Goal: Task Accomplishment & Management: Complete application form

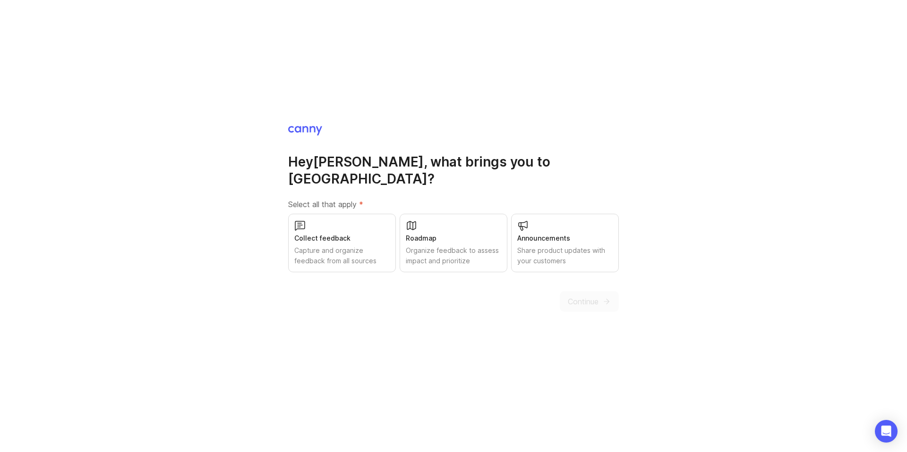
click at [471, 248] on div "Organize feedback to assess impact and prioritize" at bounding box center [453, 256] width 95 height 21
click at [363, 246] on div "Capture and organize feedback from all sources" at bounding box center [341, 256] width 95 height 21
click at [334, 246] on div "Capture and organize feedback from all sources" at bounding box center [341, 256] width 95 height 21
click at [377, 255] on div "Capture and organize feedback from all sources" at bounding box center [341, 256] width 95 height 21
click at [394, 266] on div "Hey [PERSON_NAME] , what brings you to Canny? Select all that apply * Collect f…" at bounding box center [453, 218] width 331 height 187
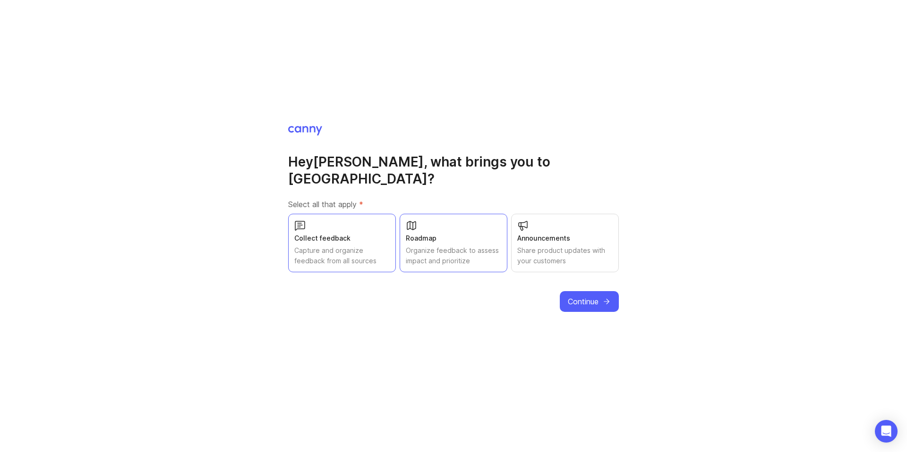
click at [360, 246] on div "Capture and organize feedback from all sources" at bounding box center [341, 256] width 95 height 21
click at [595, 299] on button "Continue" at bounding box center [589, 301] width 59 height 21
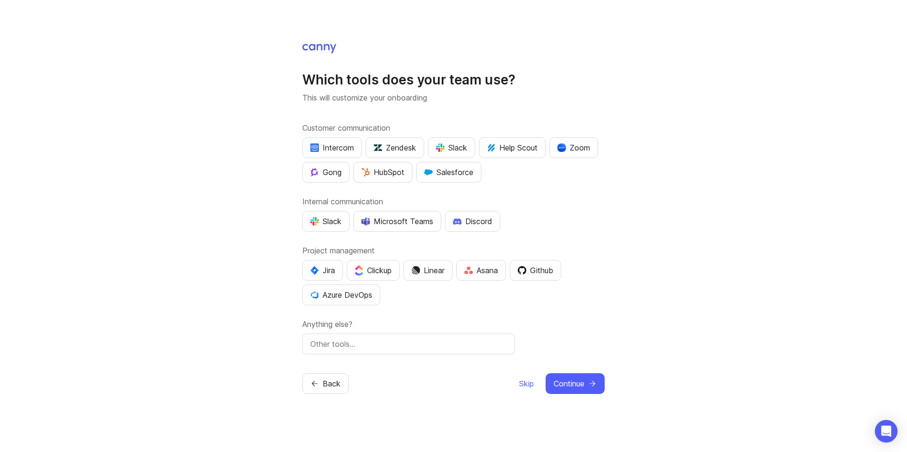
click at [324, 150] on div "Intercom" at bounding box center [331, 147] width 43 height 11
click at [248, 196] on div "Which tools does your team use? This will customize your onboarding Customer co…" at bounding box center [453, 226] width 907 height 452
click at [335, 292] on div "Azure DevOps" at bounding box center [341, 294] width 62 height 11
click at [203, 297] on div "Which tools does your team use? This will customize your onboarding Customer co…" at bounding box center [453, 226] width 907 height 452
click at [375, 345] on input "text" at bounding box center [408, 344] width 196 height 11
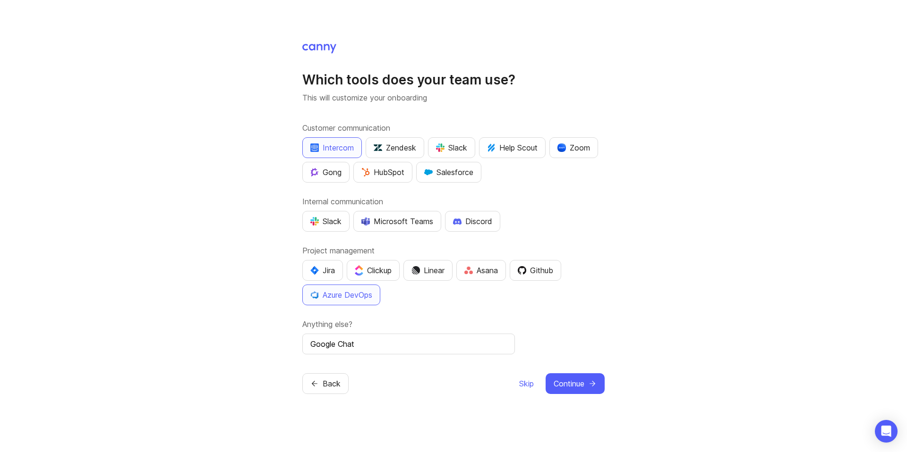
type input "Google Chat"
click at [418, 450] on div "Which tools does your team use? This will customize your onboarding Customer co…" at bounding box center [453, 226] width 907 height 452
click at [363, 347] on input "Google Chat" at bounding box center [408, 344] width 196 height 11
click at [212, 321] on div "Which tools does your team use? This will customize your onboarding Customer co…" at bounding box center [453, 226] width 907 height 452
click at [582, 387] on span "Continue" at bounding box center [568, 383] width 31 height 11
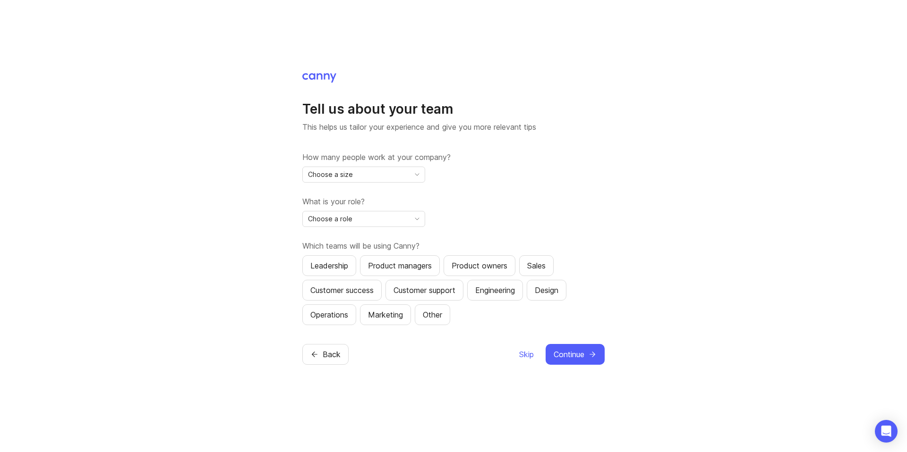
click at [374, 175] on div "Choose a size" at bounding box center [356, 174] width 107 height 15
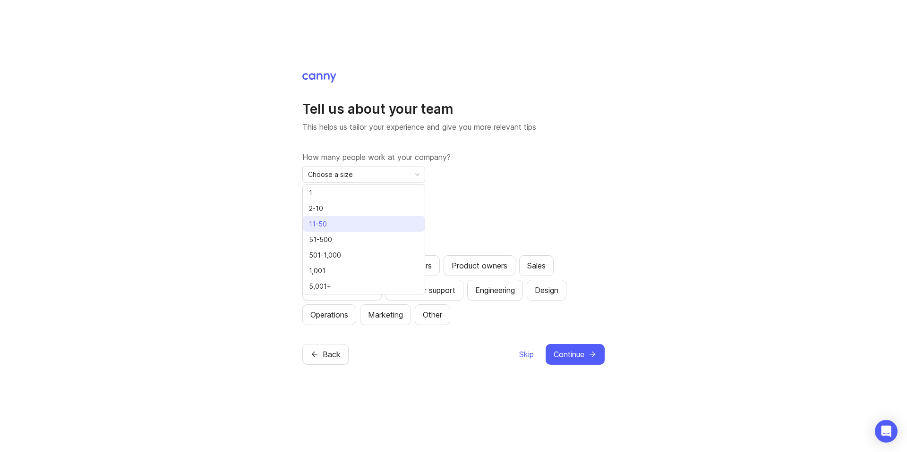
click at [349, 220] on li "11-50" at bounding box center [364, 224] width 122 height 16
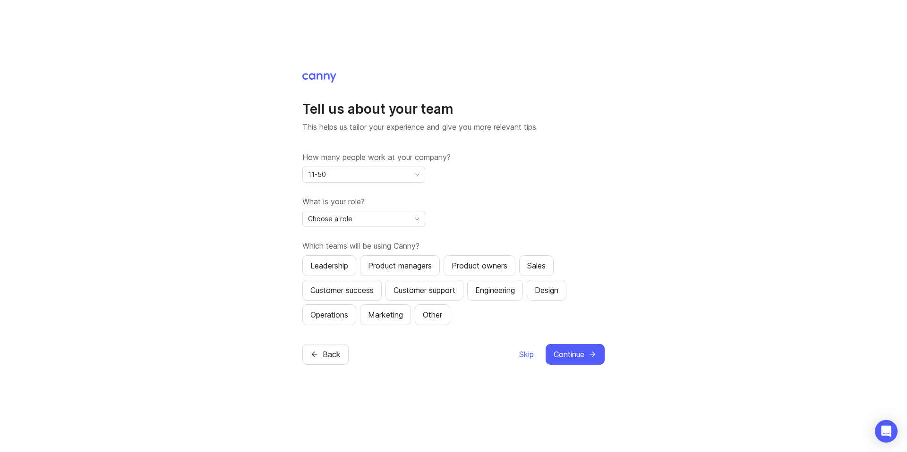
click at [244, 205] on div "Tell us about your team This helps us tailor your experience and give you more …" at bounding box center [453, 226] width 907 height 452
click at [347, 214] on span "Choose a role" at bounding box center [330, 219] width 44 height 10
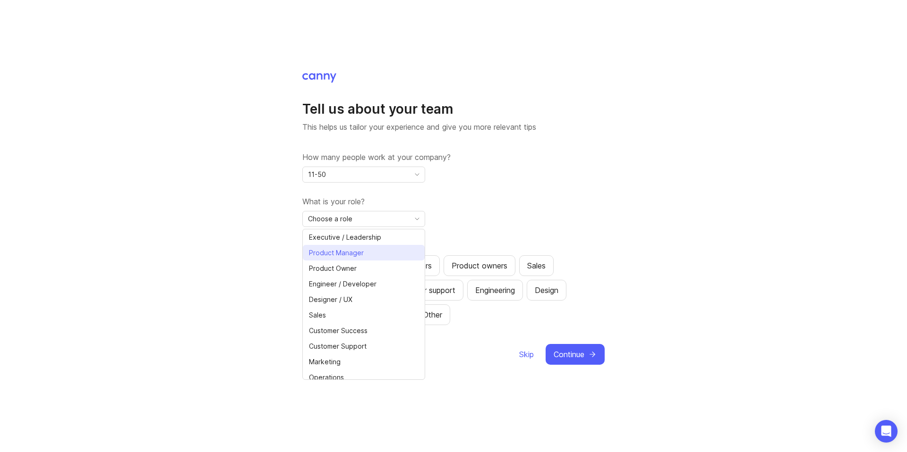
click at [347, 255] on span "Product Manager" at bounding box center [336, 253] width 55 height 10
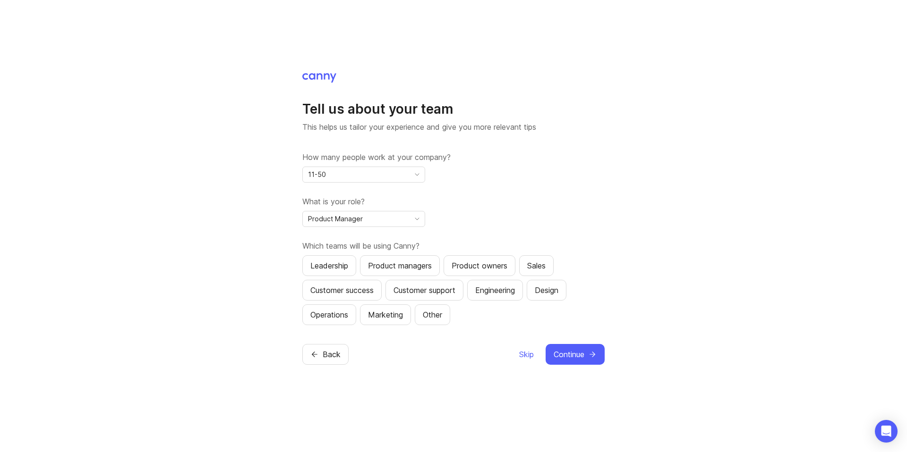
click at [252, 237] on div "Tell us about your team This helps us tailor your experience and give you more …" at bounding box center [453, 226] width 907 height 452
click at [411, 271] on button "Product managers" at bounding box center [400, 265] width 80 height 21
click at [345, 271] on button "Leadership" at bounding box center [329, 265] width 54 height 21
click at [560, 348] on button "Continue" at bounding box center [574, 354] width 59 height 21
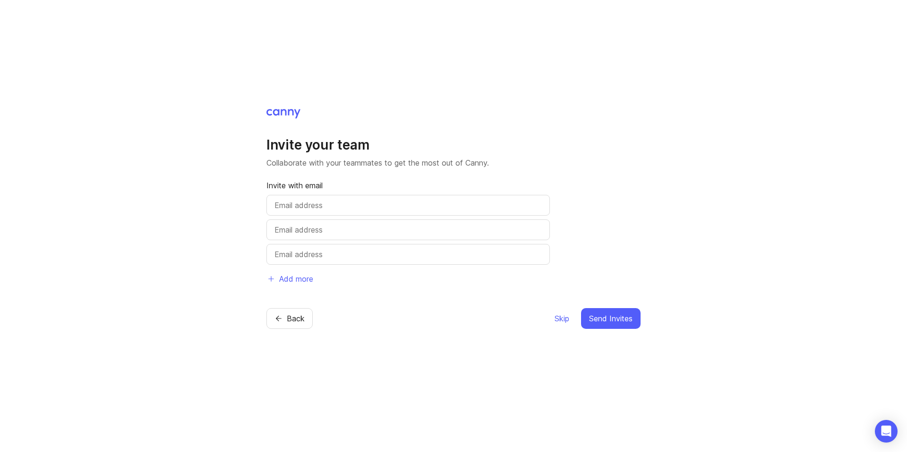
click at [560, 323] on span "Skip" at bounding box center [561, 318] width 15 height 11
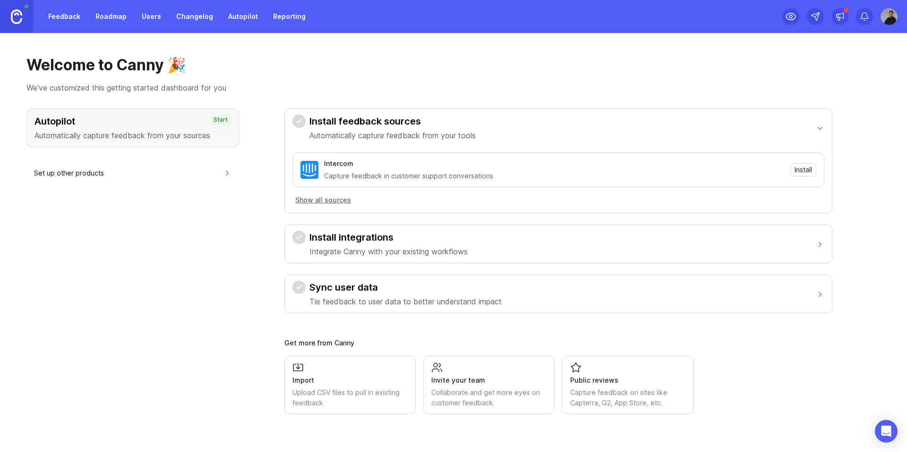
click at [347, 239] on h3 "Install integrations" at bounding box center [388, 237] width 158 height 13
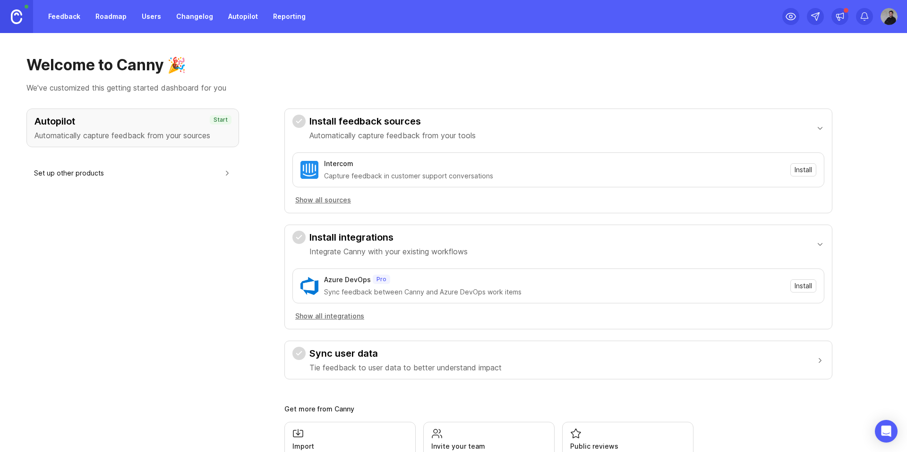
click at [347, 239] on h3 "Install integrations" at bounding box center [388, 237] width 158 height 13
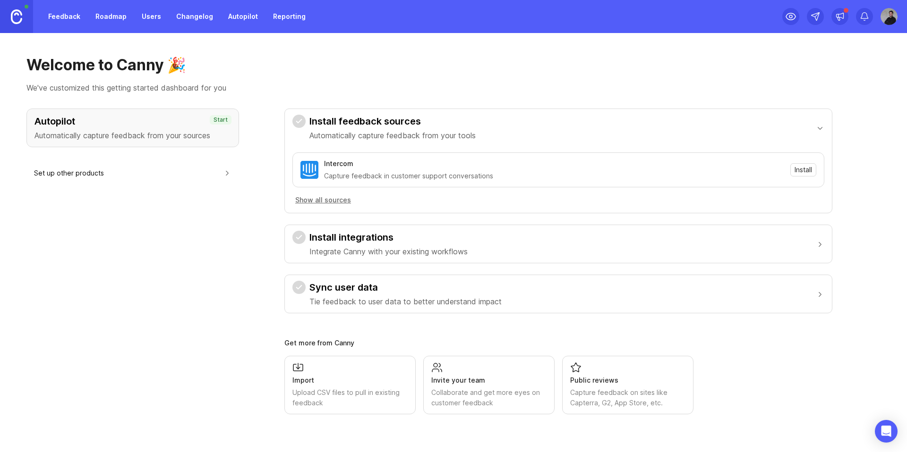
click at [353, 280] on button "Sync user data Tie feedback to user data to better understand impact" at bounding box center [558, 294] width 532 height 38
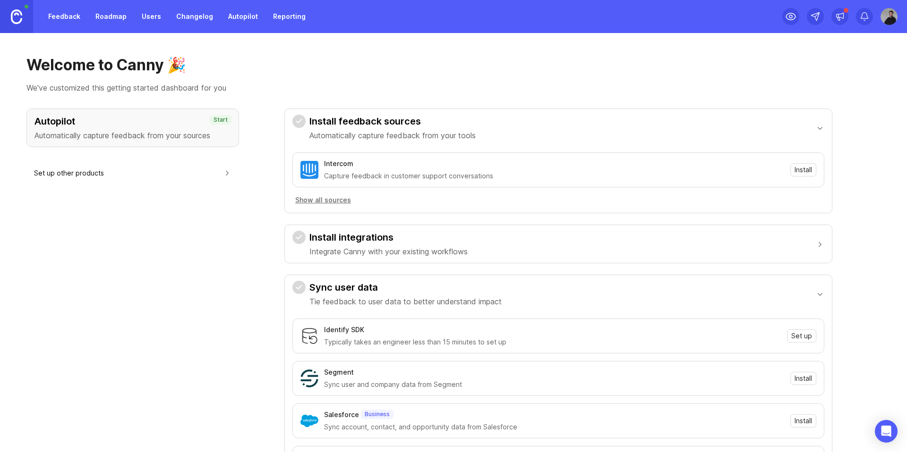
click at [369, 246] on p "Integrate Canny with your existing workflows" at bounding box center [388, 251] width 158 height 11
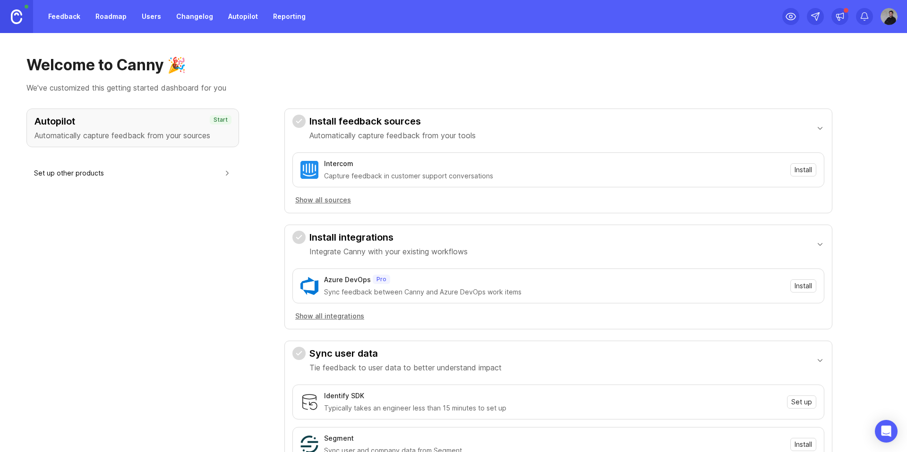
click at [369, 246] on p "Integrate Canny with your existing workflows" at bounding box center [388, 251] width 158 height 11
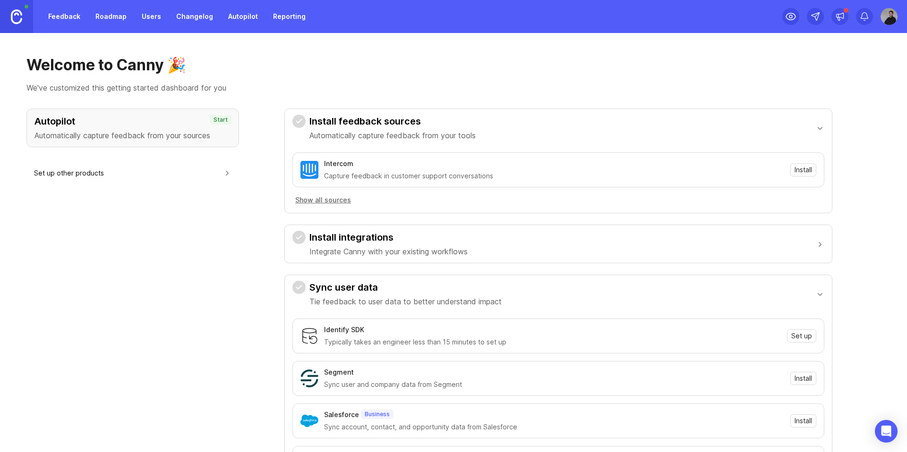
click at [357, 285] on h3 "Sync user data" at bounding box center [405, 287] width 192 height 13
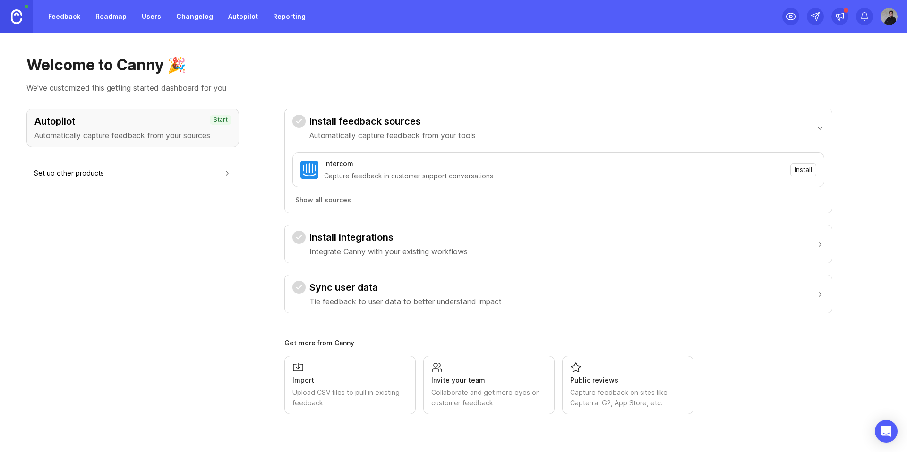
click at [372, 117] on h3 "Install feedback sources" at bounding box center [392, 121] width 166 height 13
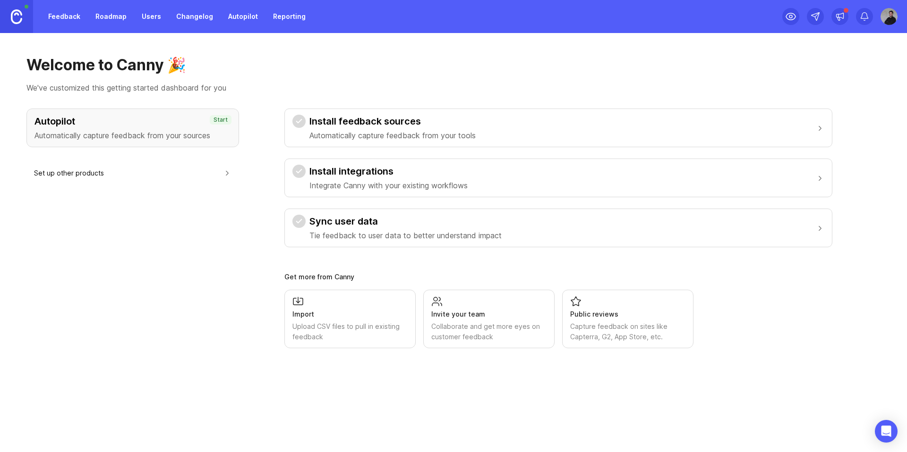
click at [191, 190] on div "Autopilot Automatically capture feedback from your sources Start Set up other p…" at bounding box center [132, 229] width 212 height 240
click at [17, 17] on img at bounding box center [16, 16] width 11 height 15
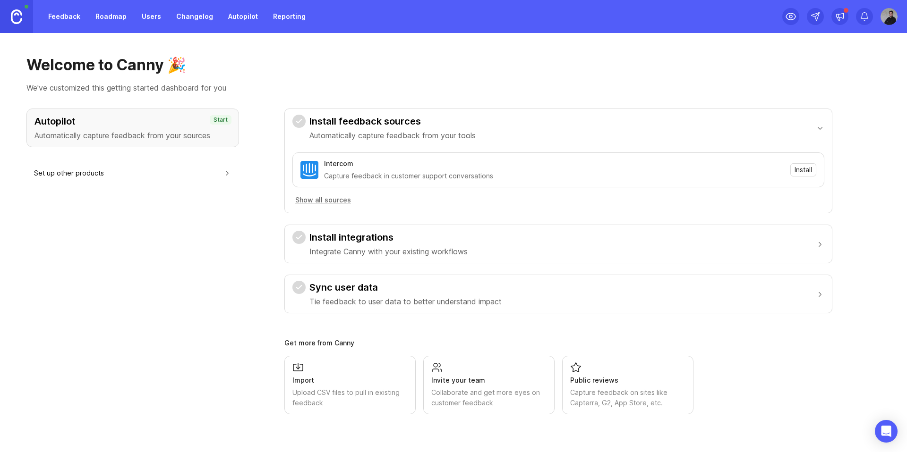
click at [17, 17] on img at bounding box center [16, 16] width 11 height 15
click at [52, 21] on link "Feedback" at bounding box center [63, 16] width 43 height 17
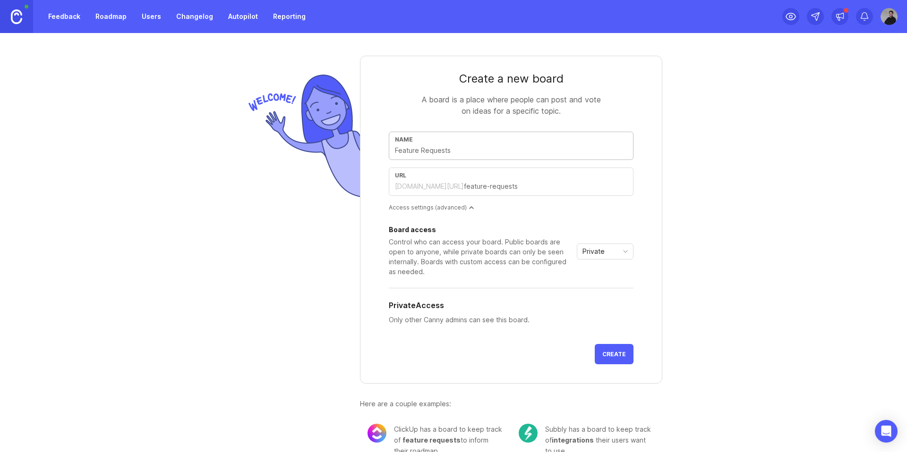
click at [297, 196] on img at bounding box center [302, 136] width 115 height 131
click at [456, 189] on div "[DOMAIN_NAME][URL]" at bounding box center [429, 186] width 69 height 9
click at [477, 189] on input "text" at bounding box center [545, 186] width 163 height 10
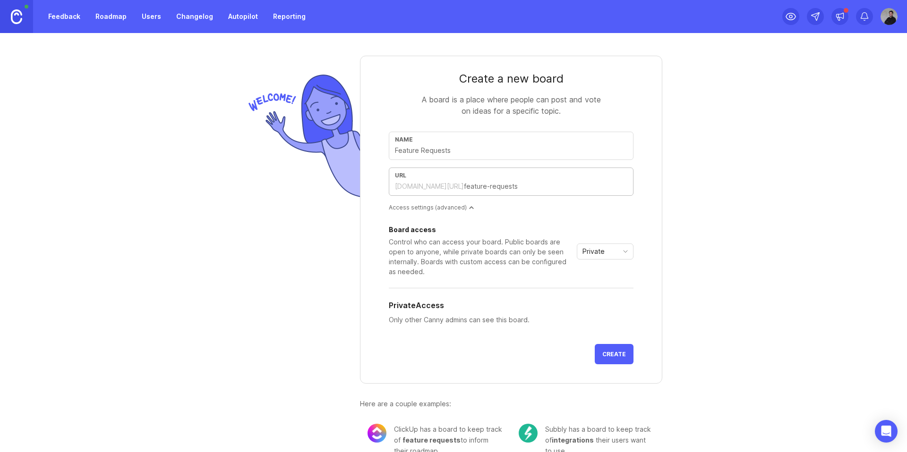
click at [525, 190] on input "text" at bounding box center [545, 186] width 163 height 10
click at [430, 152] on input "text" at bounding box center [511, 150] width 232 height 10
click at [592, 256] on span "Private" at bounding box center [593, 251] width 22 height 10
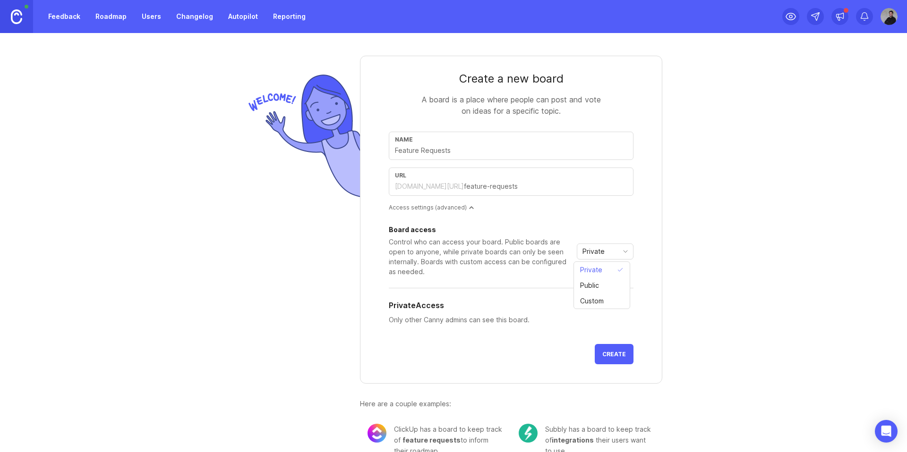
click at [592, 256] on span "Private" at bounding box center [593, 251] width 22 height 10
click at [599, 221] on div "Board access Control who can access your board. Public boards are open to anyon…" at bounding box center [511, 278] width 245 height 118
click at [601, 246] on div "Private" at bounding box center [597, 251] width 41 height 15
click at [601, 235] on div "Board access Control who can access your board. Public boards are open to anyon…" at bounding box center [511, 252] width 245 height 50
click at [437, 151] on input "text" at bounding box center [511, 150] width 232 height 10
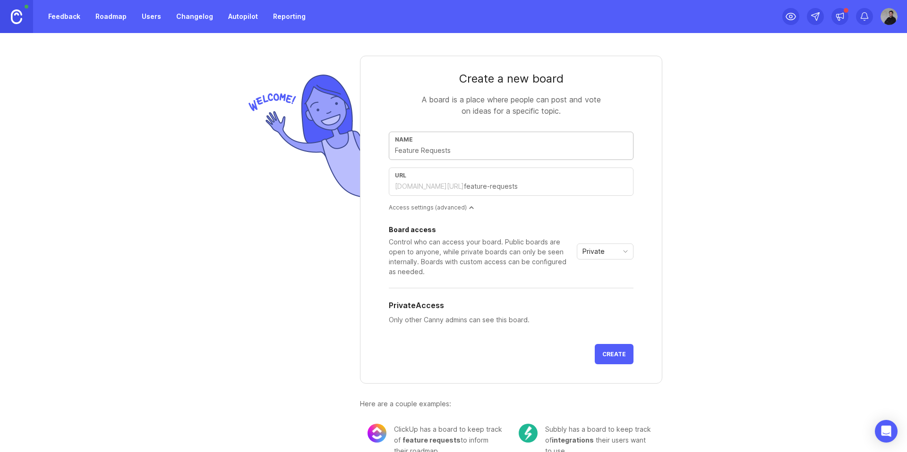
click at [441, 151] on input "text" at bounding box center [511, 150] width 232 height 10
type input "s"
type input "so"
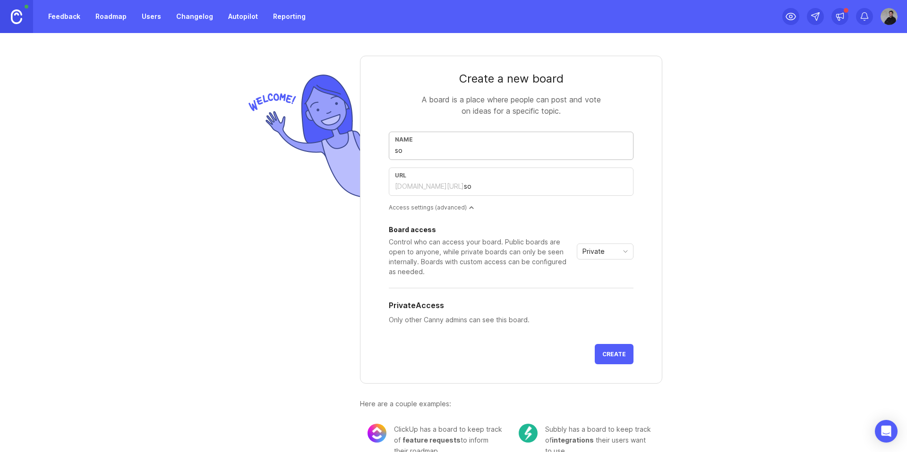
type input "sol"
type input "soli"
type input "solic"
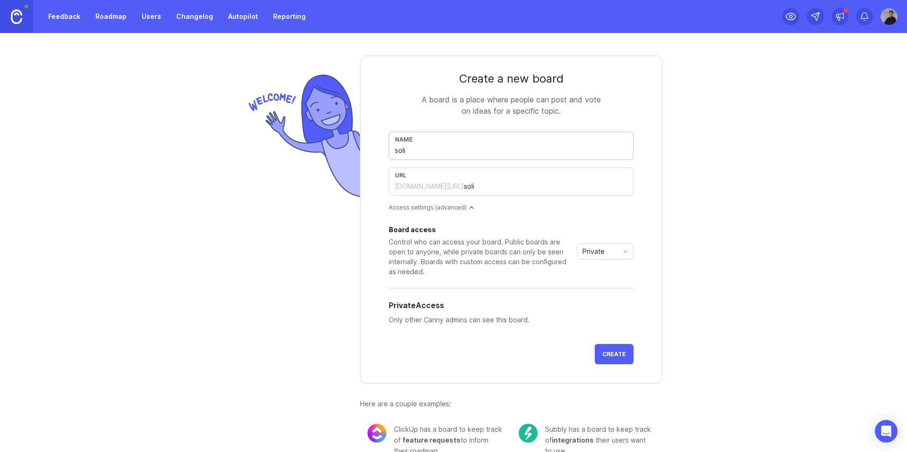
type input "solic"
type input "solici"
type input "solicit"
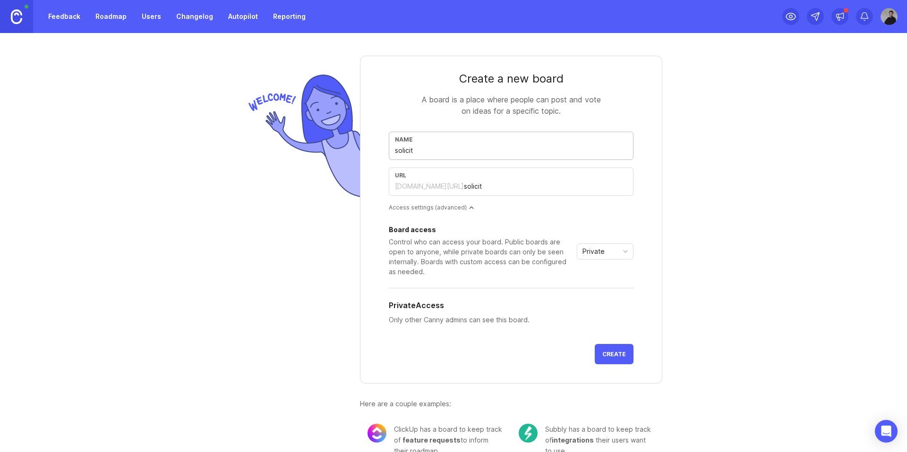
type input "solicita"
type input "solicitac"
type input "solicitaca"
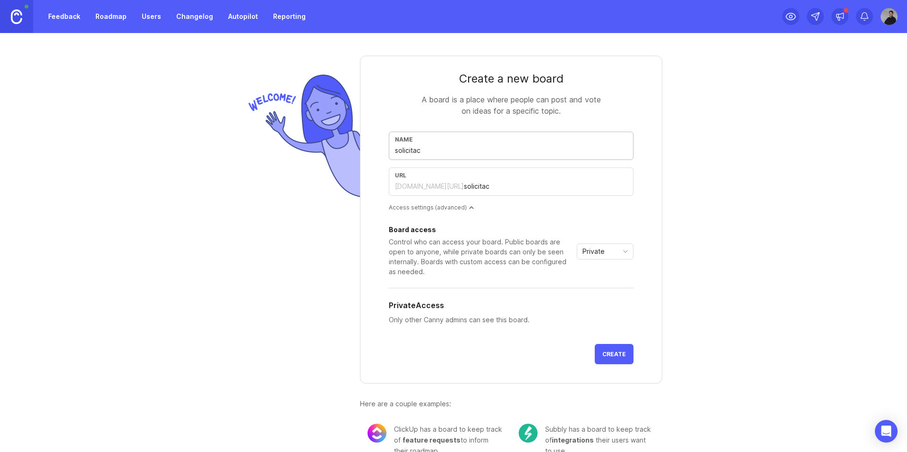
type input "solicitaca"
type input "solicitacao"
type input "solicitaca"
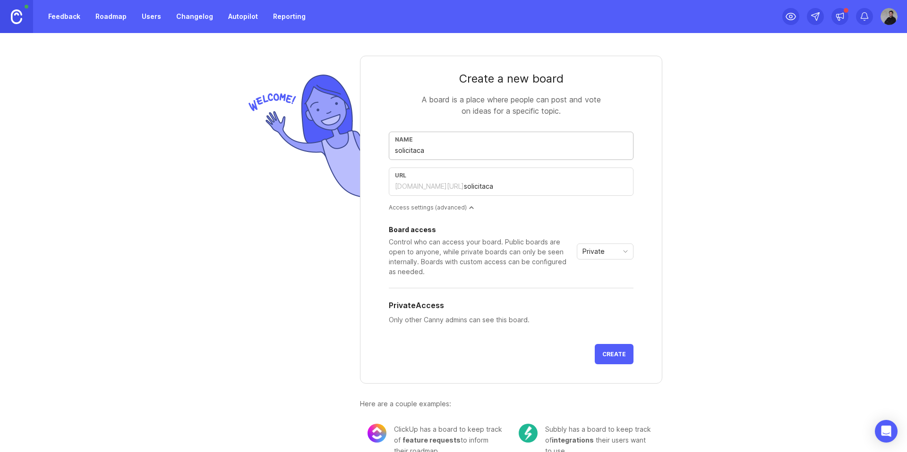
type input "solicitac"
type input "solicita"
type input "solicit"
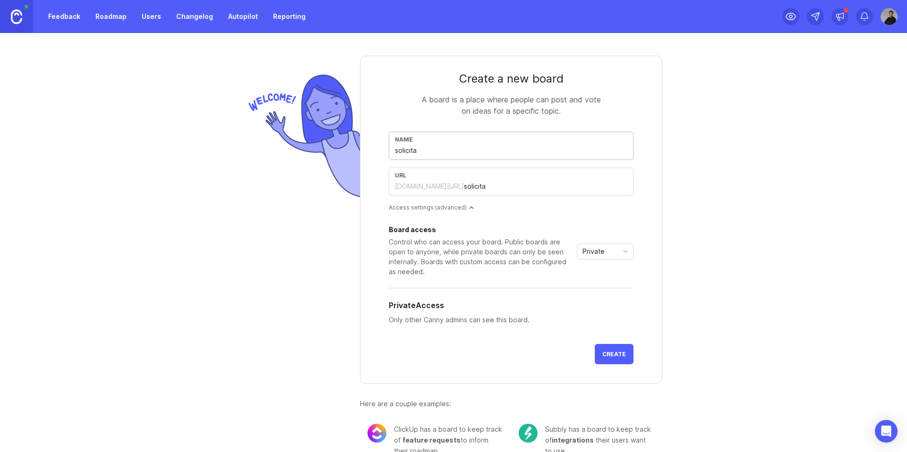
type input "solicit"
type input "solici"
type input "solic"
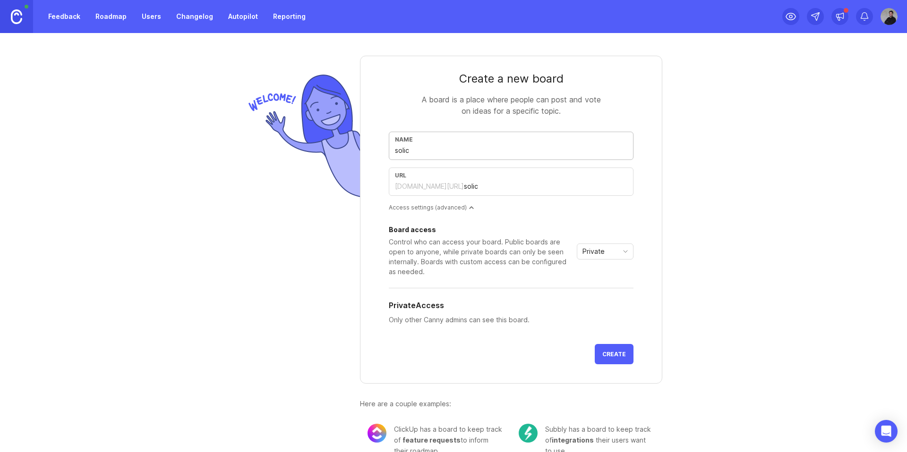
type input "soli"
type input "sol"
type input "so"
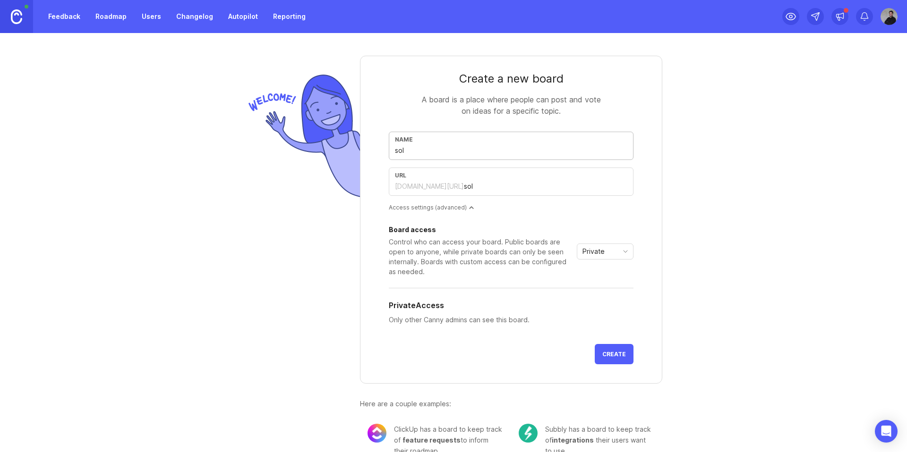
type input "so"
type input "s"
type input "a"
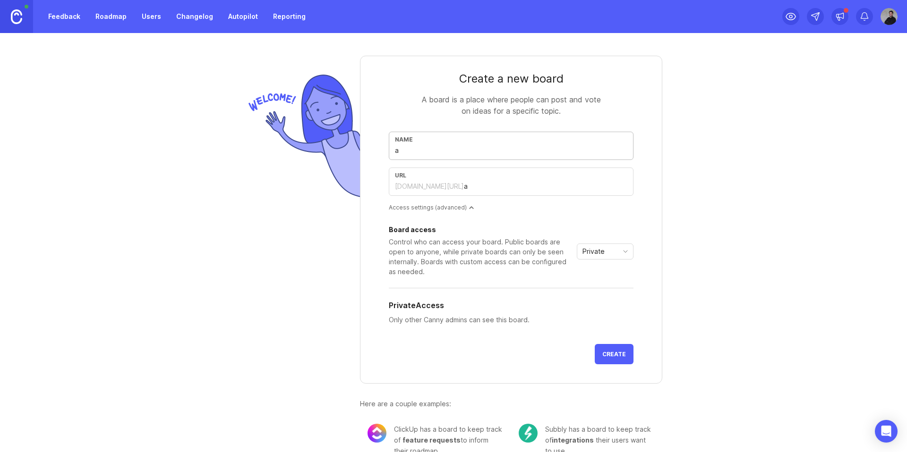
type input "at"
type input "ati"
type input "ativ"
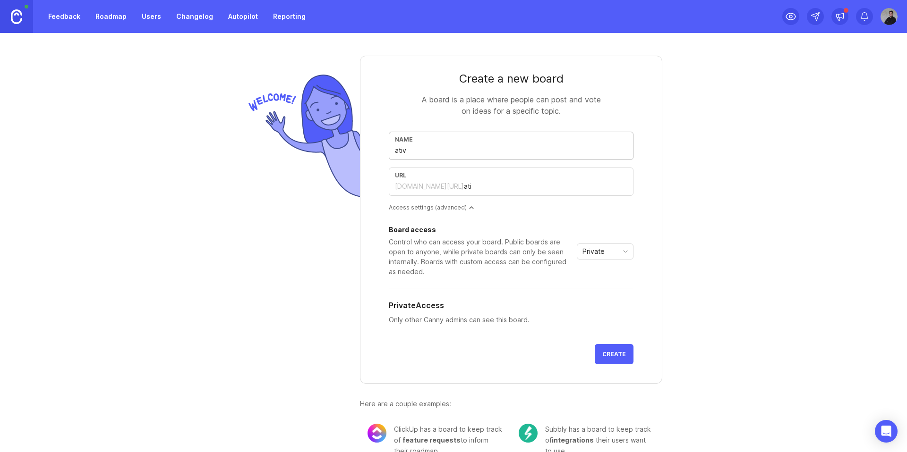
type input "ativ"
type input "ativo"
type input "ativos"
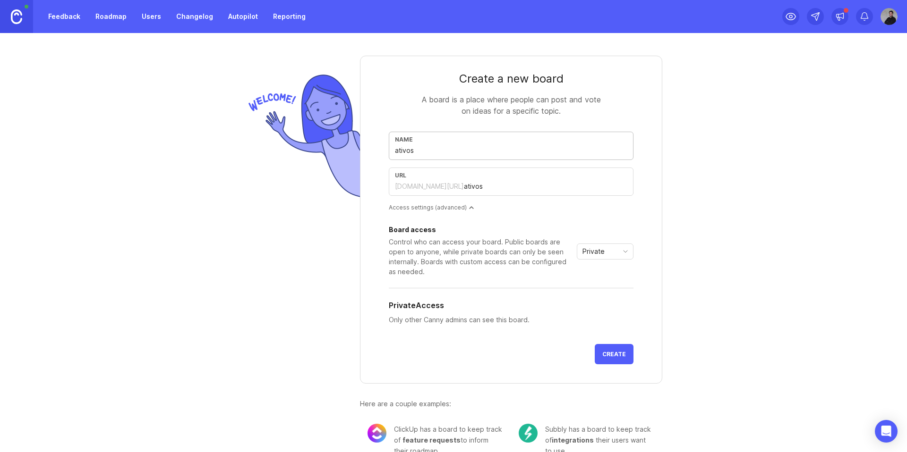
type input "ativo"
type input "ativ"
type input "ati"
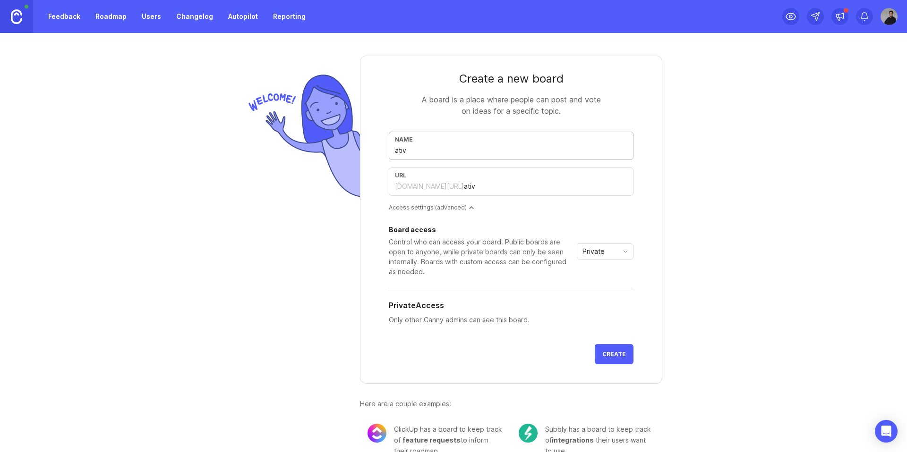
type input "ati"
type input "at"
type input "a"
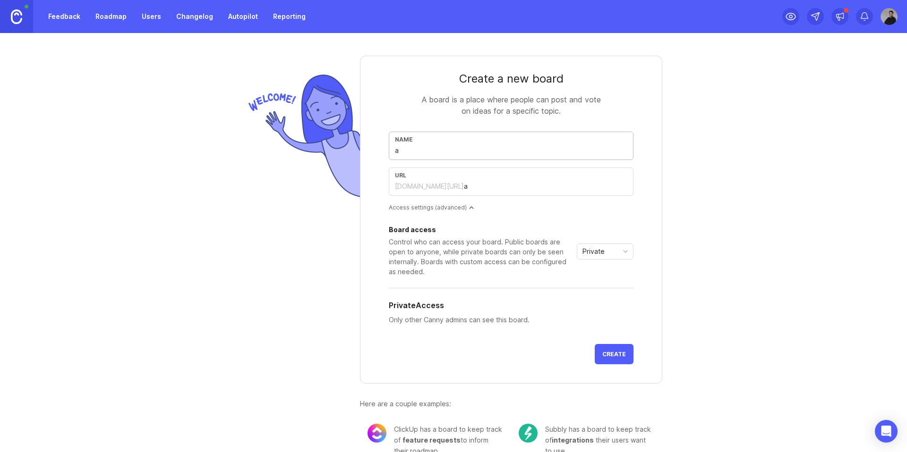
type input "ar"
type input "a"
type input "r"
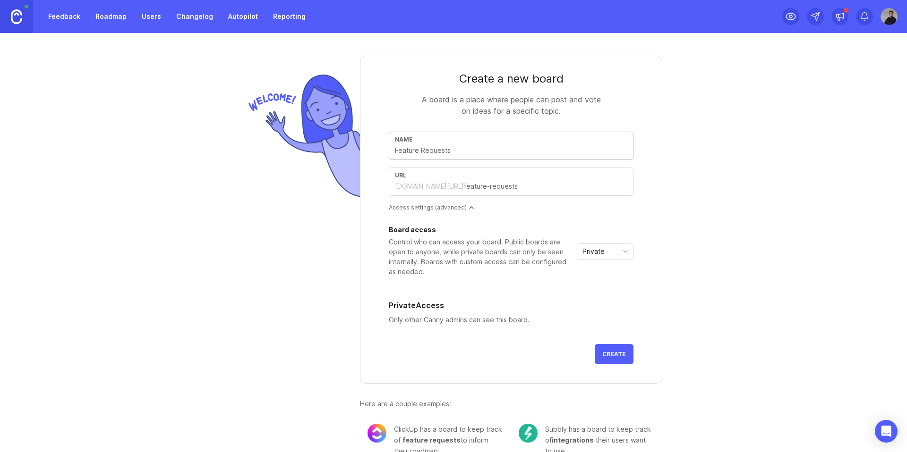
type input "r"
type input "ro"
type input "roa"
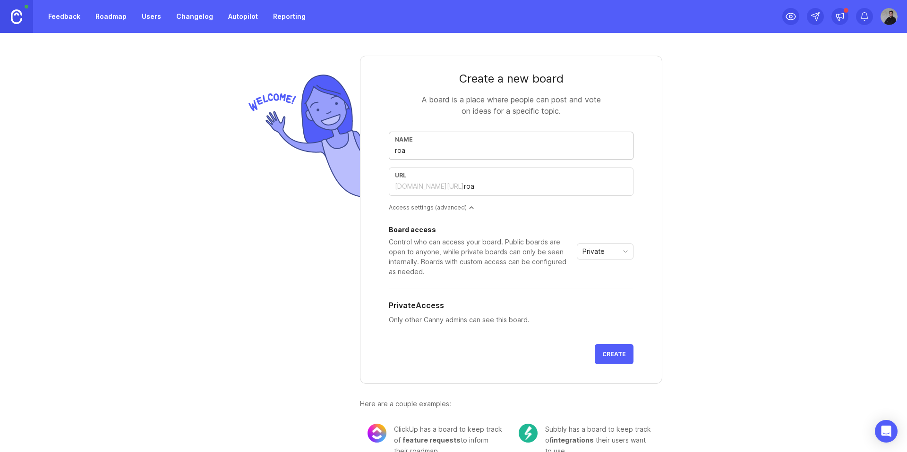
type input "road"
type input "roadm"
type input "roadma"
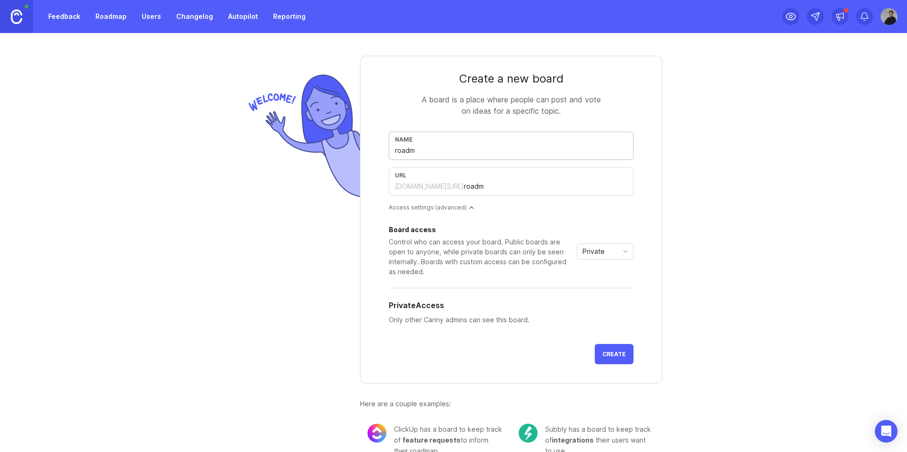
type input "roadma"
type input "roadmap"
type input "roadmapc"
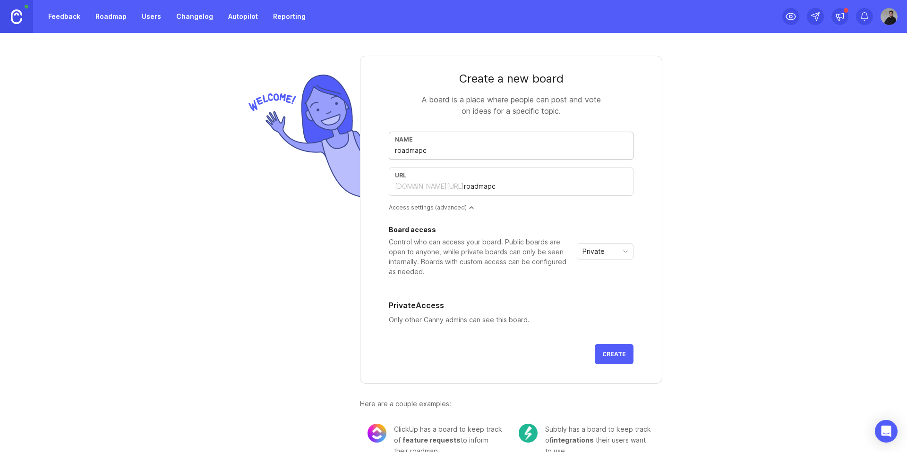
type input "roadmapco"
type input "roadmapcom"
type input "roadmapcomu"
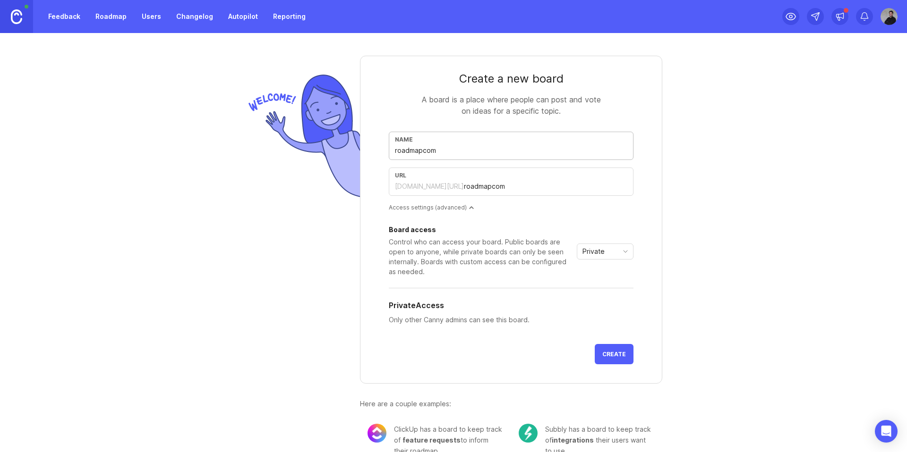
type input "roadmapcomu"
type input "roadmapcomun"
type input "roadmapcomuni"
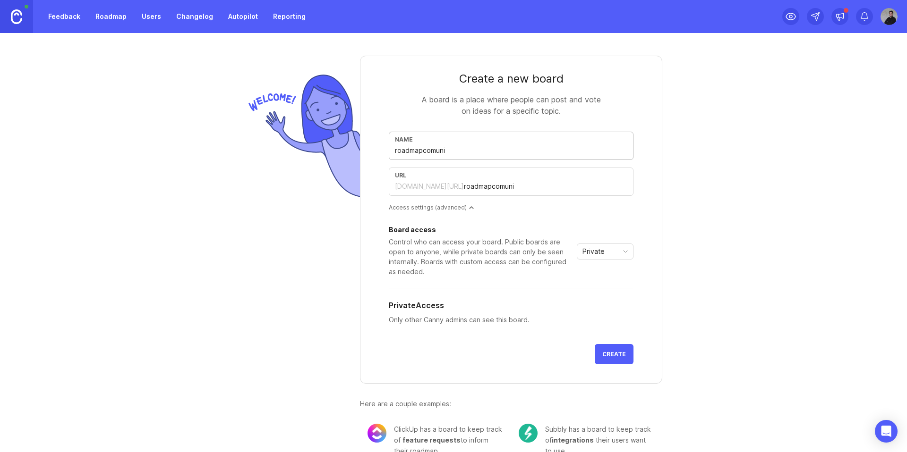
type input "roadmapcomunit"
type input "roadmapcomunita"
type input "roadmapcomunitar"
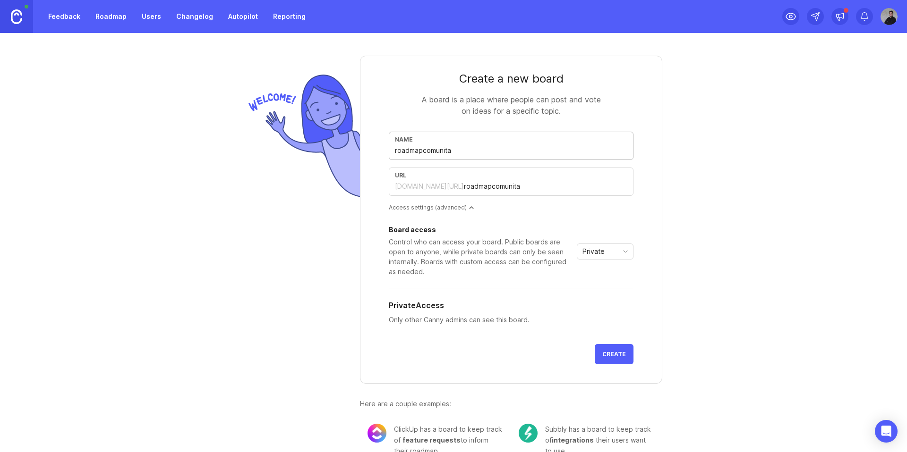
type input "roadmapcomunitar"
type input "roadmapcomunitari"
type input "roadmapcomunitario"
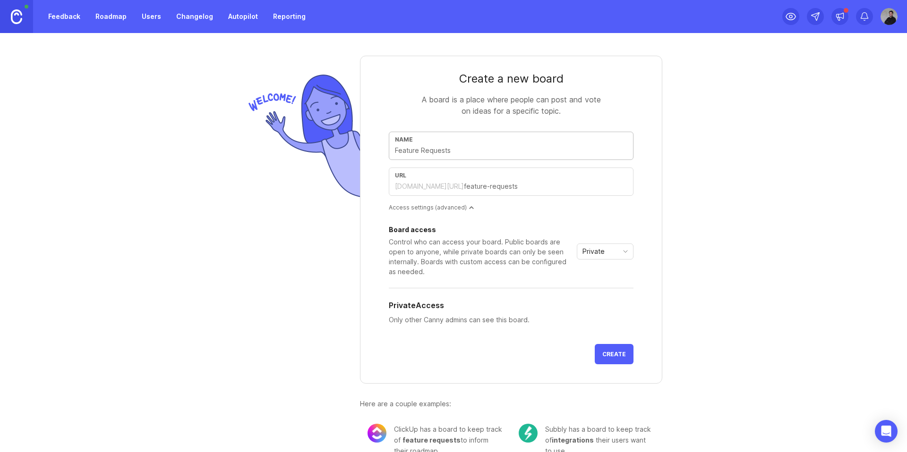
type input "s"
type input "so"
type input "sol"
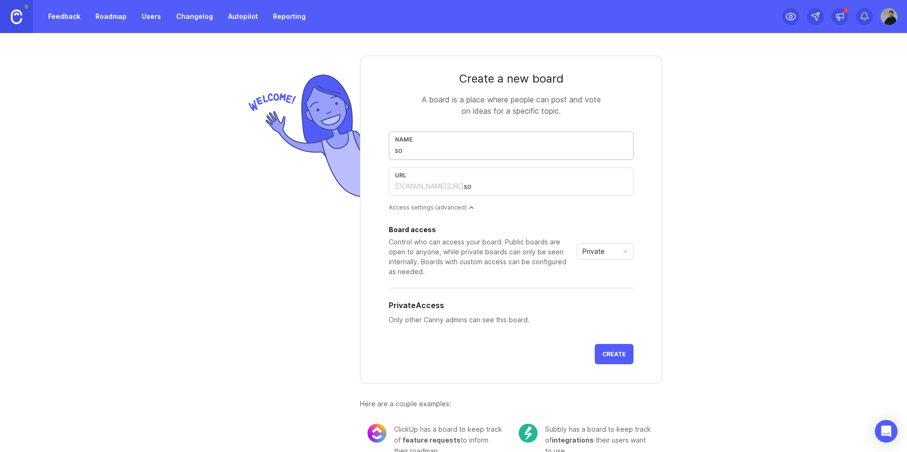
type input "sol"
type input "soli"
type input "solic"
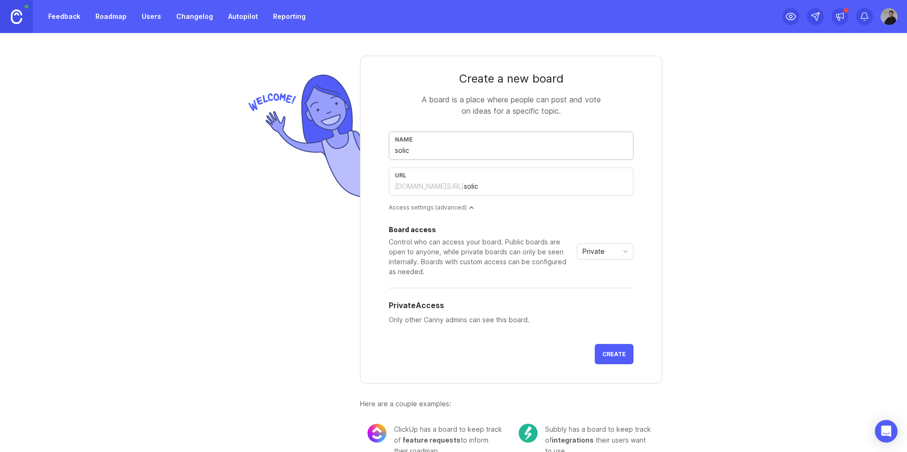
type input "solici"
type input "solicit"
type input "solicita"
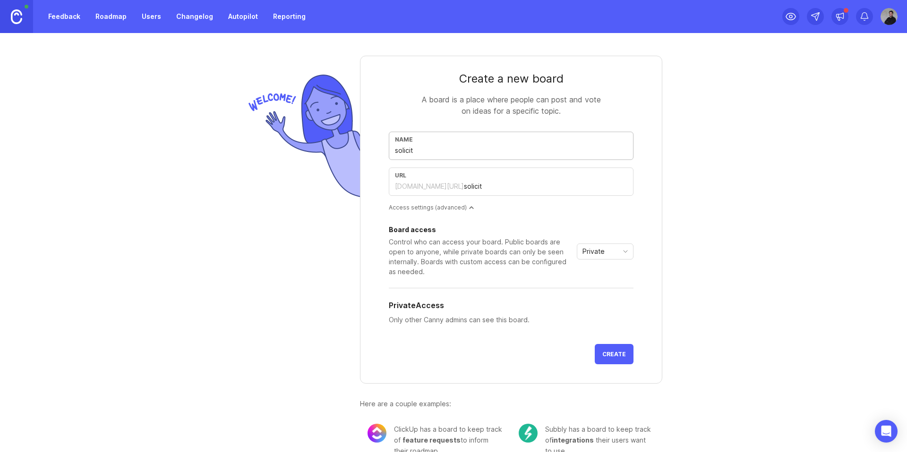
type input "solicita"
type input "solicitac"
type input "solicitaca"
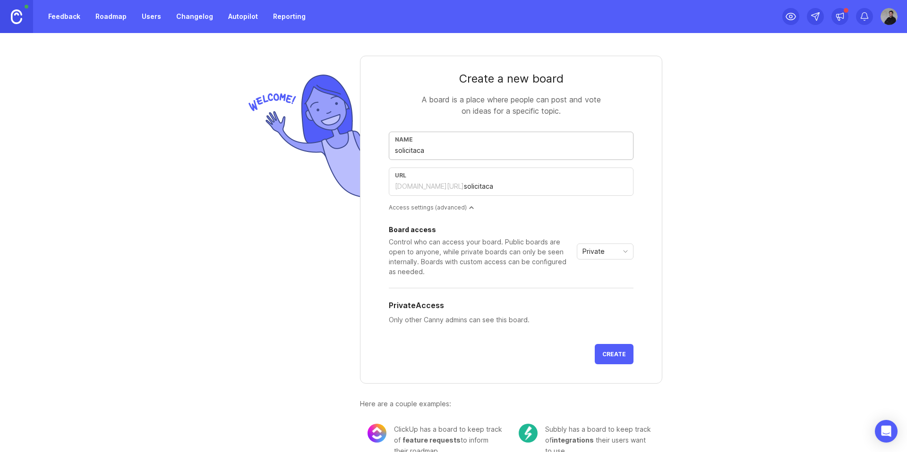
type input "solicitacao"
type input "solicitacao_r"
type input "solicitacao-r"
type input "solicitacao_ro"
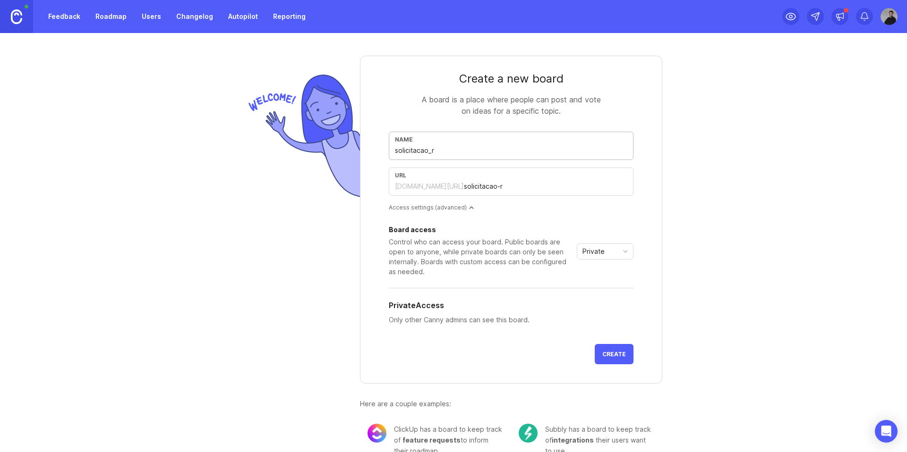
type input "solicitacao-ro"
type input "solicitacao_roa"
type input "solicitacao-roa"
type input "solicitacao_road"
type input "solicitacao-road"
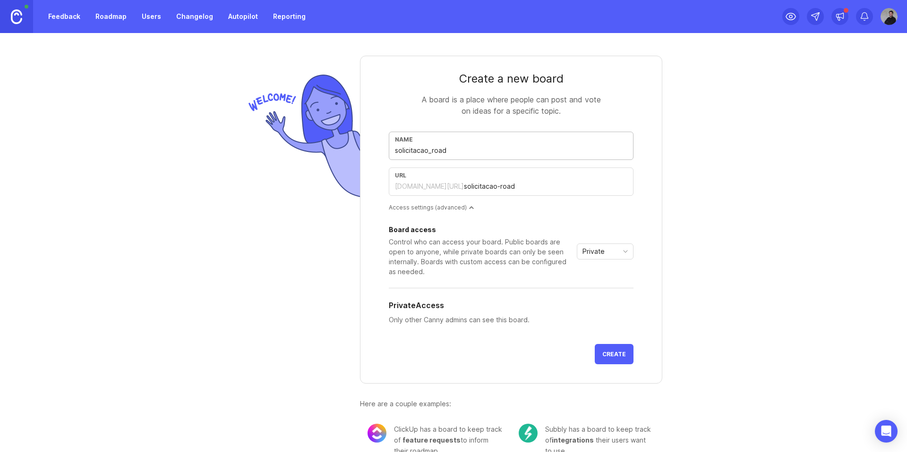
type input "solicitacao_roadm"
type input "solicitacao-roadm"
type input "solicitacao_roadma"
type input "solicitacao-roadma"
type input "solicitacao_roadmap"
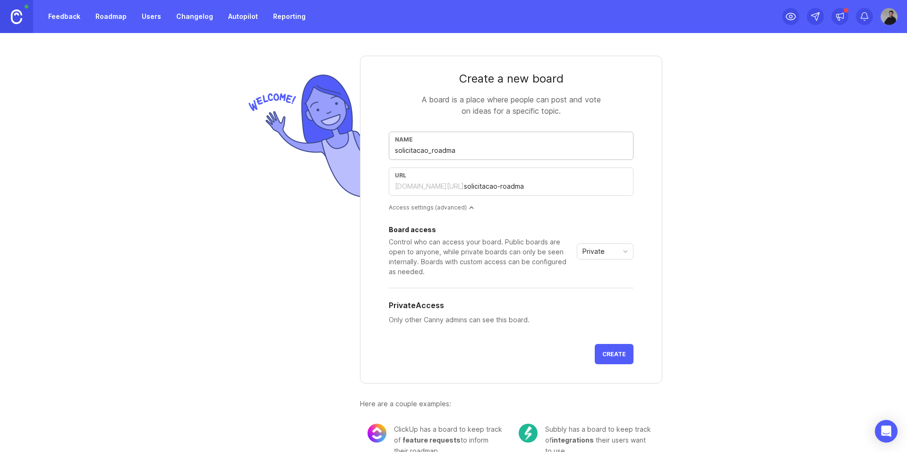
type input "solicitacao-roadmap"
type input "solicitacao_roadmap"
click at [522, 212] on form "Create a new board A board is a place where people can post and vote on ideas f…" at bounding box center [511, 220] width 302 height 328
click at [580, 241] on div "Board access Control who can access your board. Public boards are open to anyon…" at bounding box center [511, 252] width 245 height 50
click at [602, 352] on span "Create" at bounding box center [614, 354] width 24 height 7
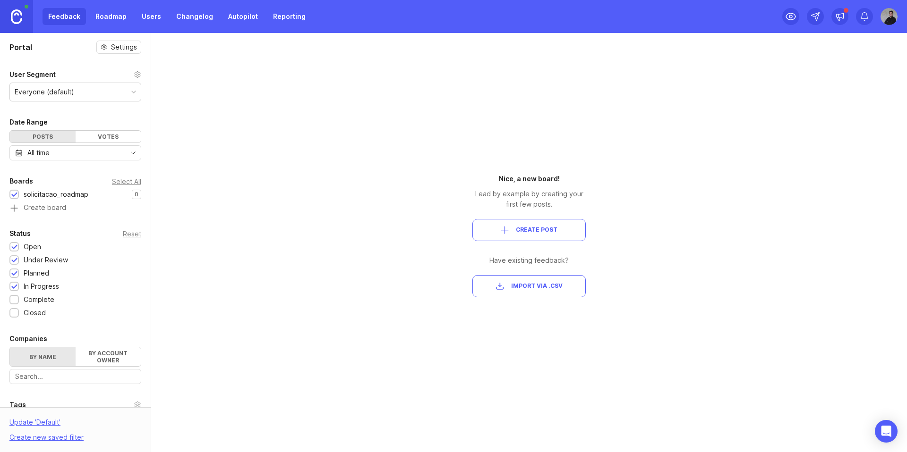
click at [371, 223] on div "Portal Settings User Segment Everyone (default) Date Range Posts Votes All time…" at bounding box center [453, 242] width 907 height 419
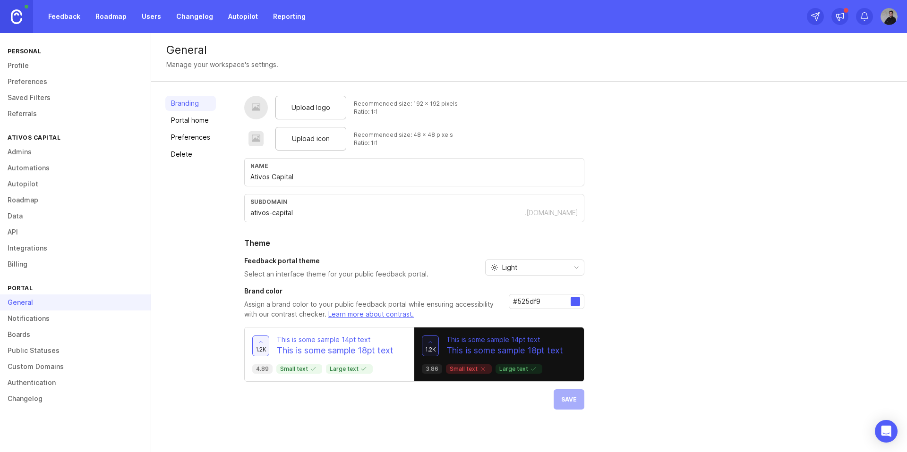
click at [25, 65] on link "Profile" at bounding box center [75, 66] width 151 height 16
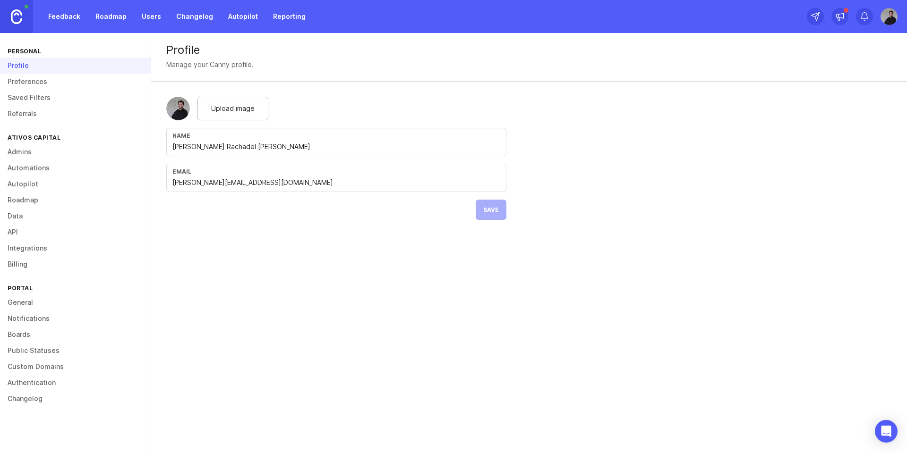
click at [28, 80] on link "Preferences" at bounding box center [75, 82] width 151 height 16
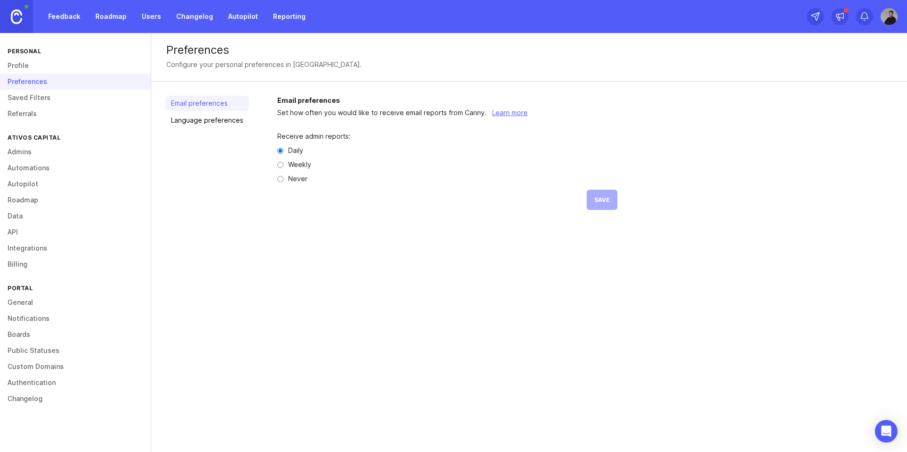
click at [30, 96] on link "Saved Filters" at bounding box center [75, 98] width 151 height 16
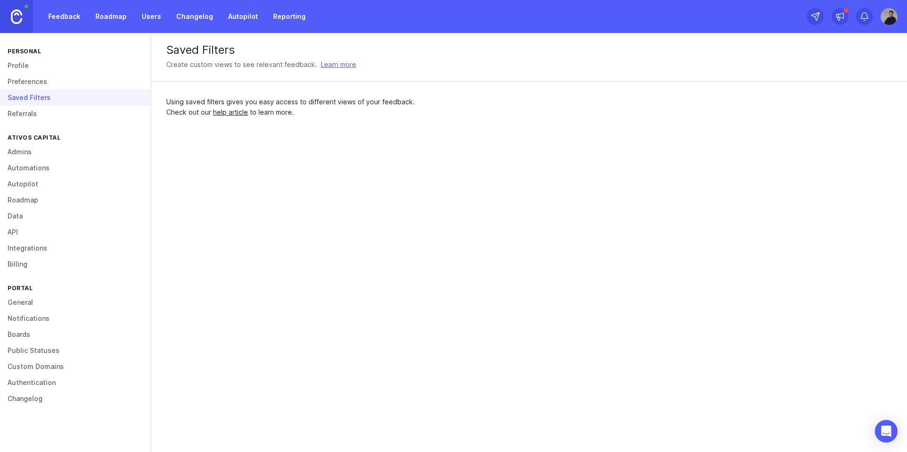
click at [26, 117] on link "Referrals" at bounding box center [75, 114] width 151 height 16
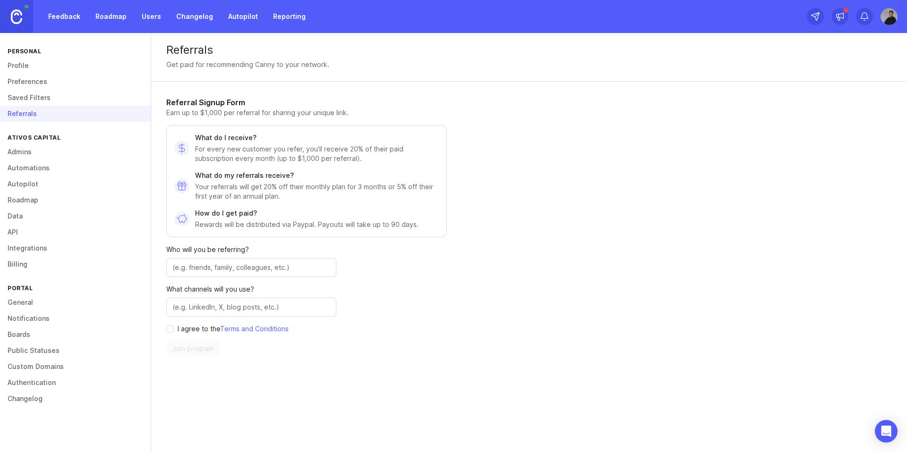
click at [53, 153] on link "Admins" at bounding box center [75, 152] width 151 height 16
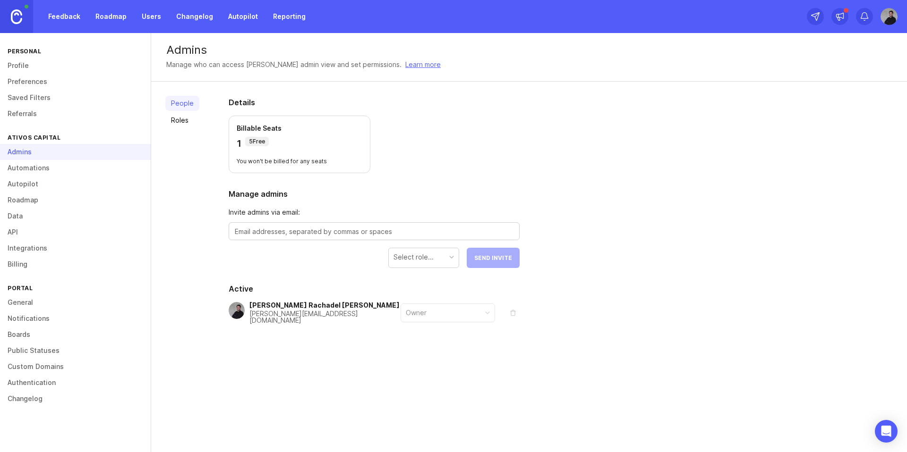
click at [178, 125] on link "Roles" at bounding box center [182, 120] width 34 height 15
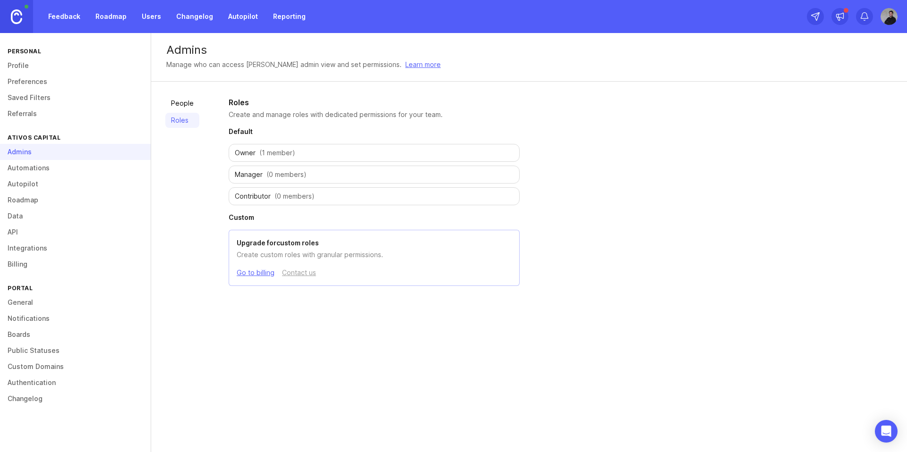
click at [47, 169] on link "Automations" at bounding box center [75, 168] width 151 height 16
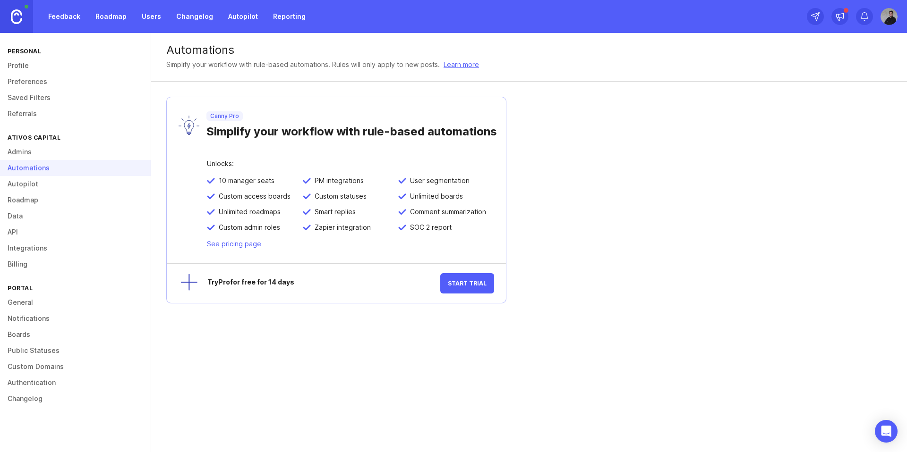
click at [20, 179] on link "Autopilot" at bounding box center [75, 184] width 151 height 16
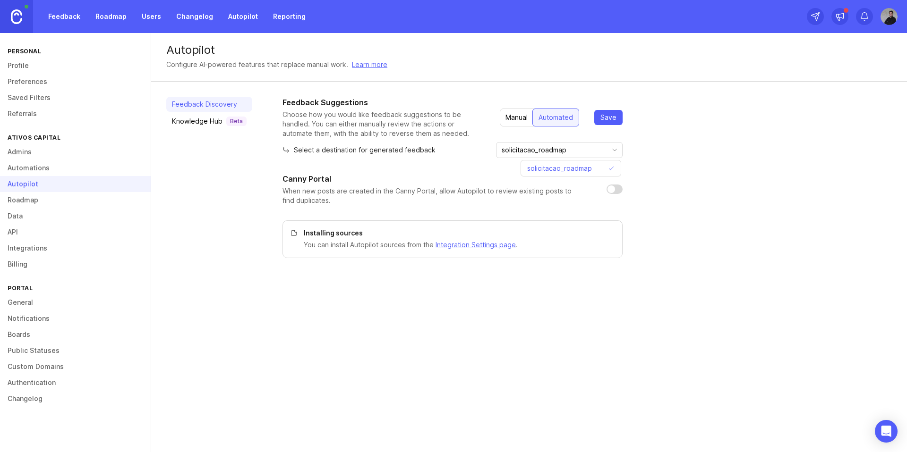
click at [592, 153] on input "solicitacao_roadmap" at bounding box center [553, 150] width 104 height 10
click at [694, 162] on div "Feedback Suggestions Choose how you would like feedback suggestions to be handl…" at bounding box center [586, 177] width 609 height 161
click at [201, 123] on div "Knowledge Hub Beta" at bounding box center [209, 121] width 75 height 9
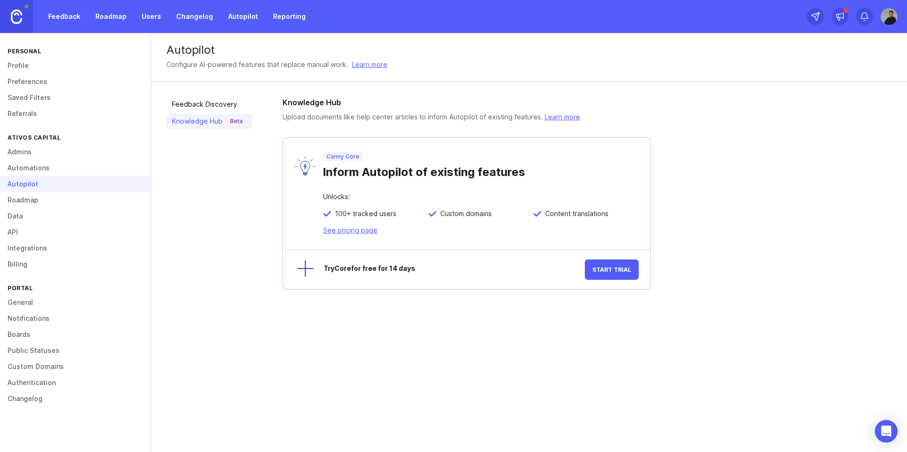
click at [204, 105] on link "Feedback Discovery" at bounding box center [209, 104] width 86 height 15
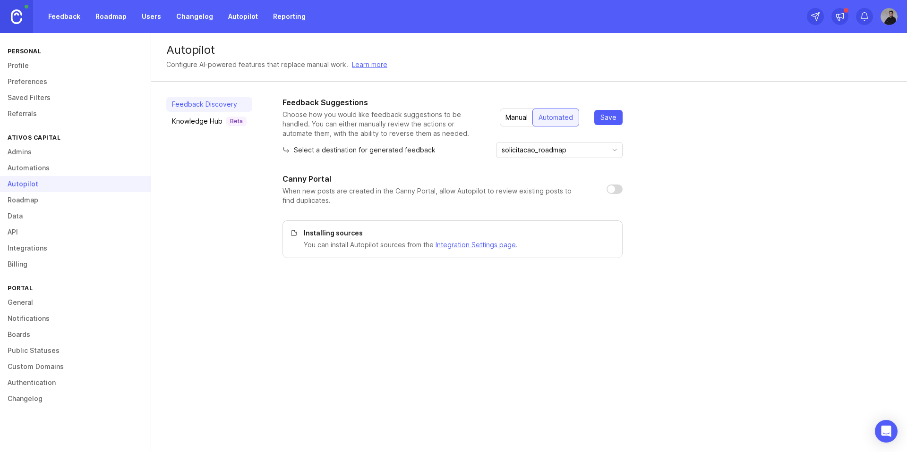
click at [204, 125] on div "Knowledge Hub Beta" at bounding box center [209, 121] width 75 height 9
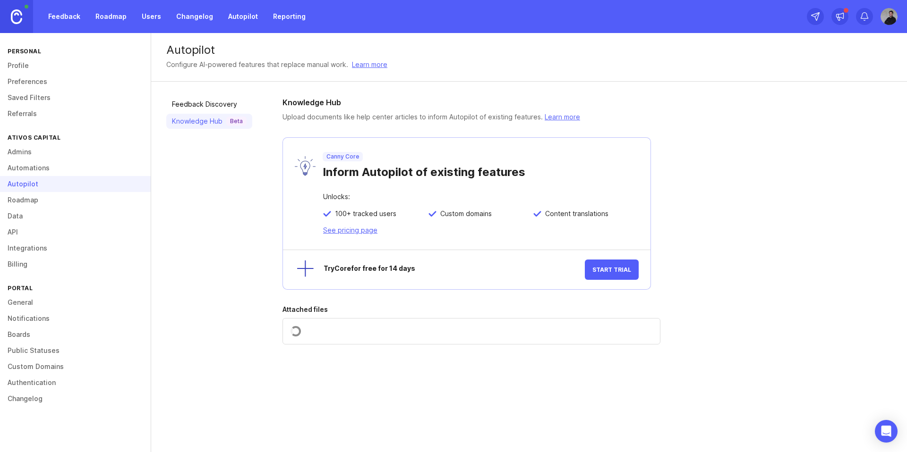
click at [211, 104] on link "Feedback Discovery" at bounding box center [209, 104] width 86 height 15
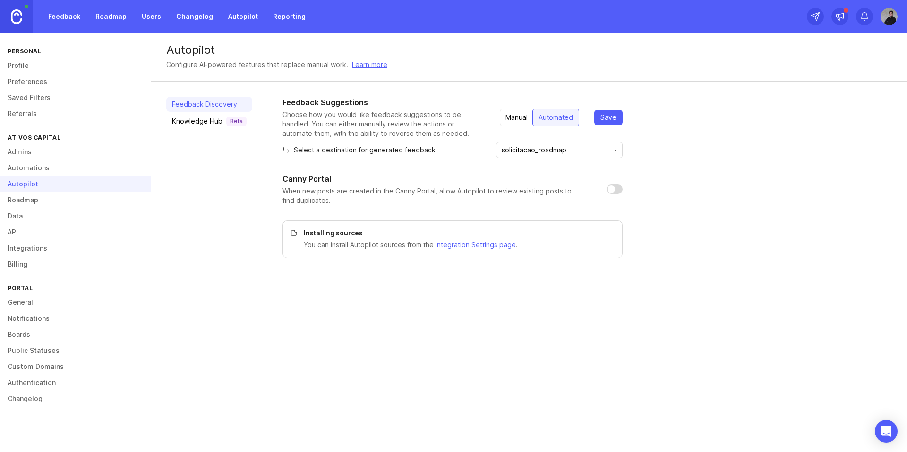
click at [35, 198] on link "Roadmap" at bounding box center [75, 200] width 151 height 16
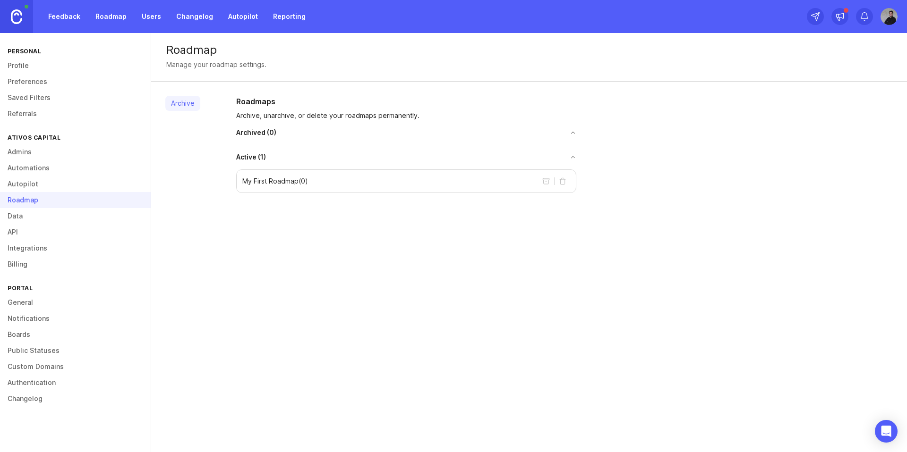
click at [566, 182] on button "delete roadmap" at bounding box center [562, 181] width 15 height 15
click at [563, 181] on button "delete roadmap" at bounding box center [562, 181] width 15 height 15
click at [522, 222] on div "Roadmap Manage your roadmap settings. Archive Roadmaps Archive, unarchive, or d…" at bounding box center [528, 242] width 755 height 419
click at [560, 182] on button "delete roadmap" at bounding box center [562, 181] width 15 height 15
drag, startPoint x: 289, startPoint y: 161, endPoint x: 290, endPoint y: 137, distance: 24.1
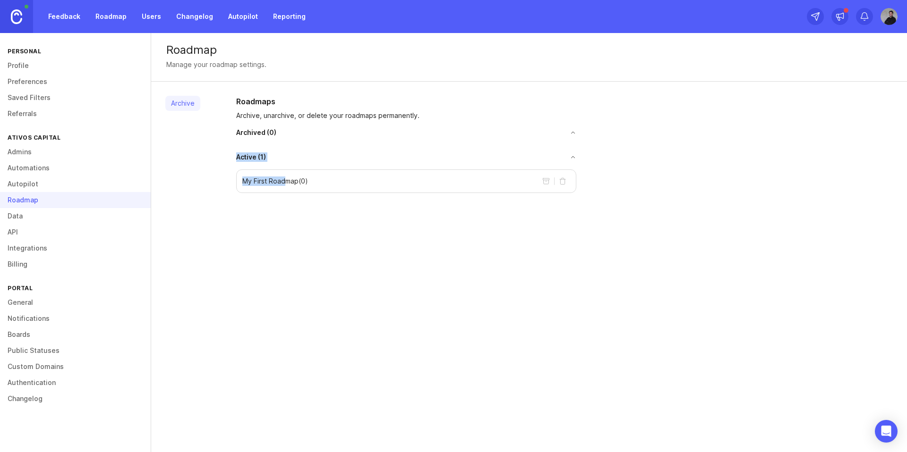
click at [290, 137] on div "Roadmaps Archive, unarchive, or delete your roadmaps permanently. Archived ( 0 …" at bounding box center [406, 144] width 355 height 97
click at [294, 145] on div "Roadmaps Archive, unarchive, or delete your roadmaps permanently. Archived ( 0 …" at bounding box center [406, 144] width 355 height 97
click at [574, 157] on button "toggle for accordion" at bounding box center [421, 157] width 310 height 7
click at [20, 219] on link "Data" at bounding box center [75, 216] width 151 height 16
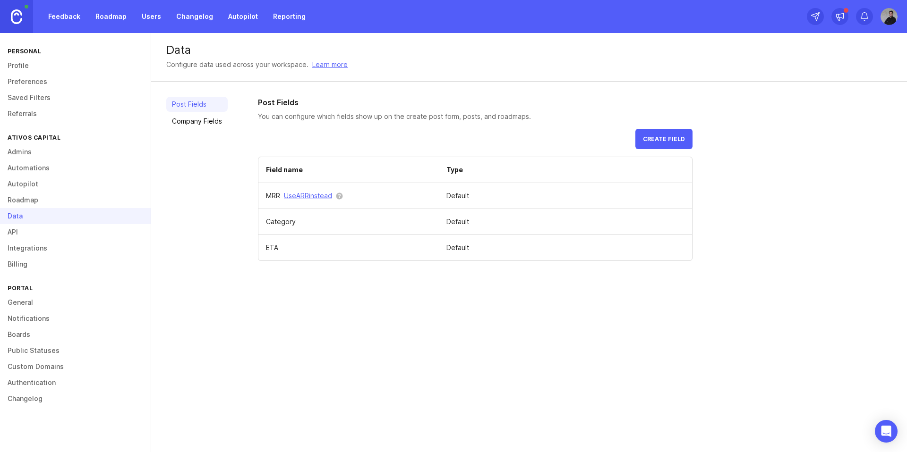
click at [206, 179] on div "Post Fields Company Fields" at bounding box center [196, 179] width 61 height 164
click at [193, 126] on link "Company Fields" at bounding box center [196, 121] width 61 height 15
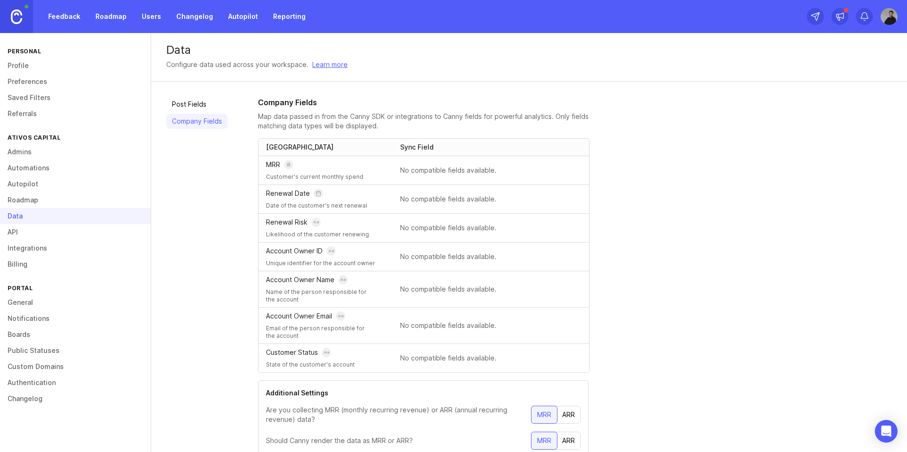
click at [198, 106] on link "Post Fields" at bounding box center [196, 104] width 61 height 15
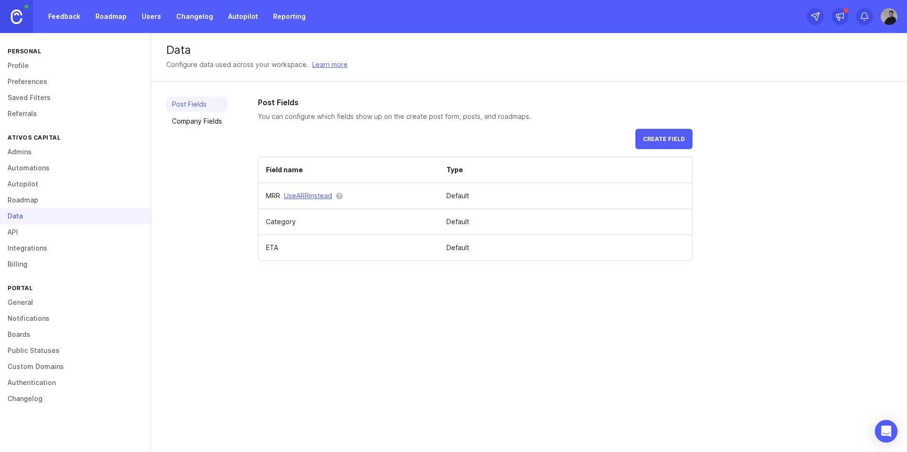
drag, startPoint x: 282, startPoint y: 223, endPoint x: 396, endPoint y: 226, distance: 113.4
click at [282, 223] on td "Category" at bounding box center [348, 222] width 180 height 26
click at [457, 222] on td "Default" at bounding box center [565, 222] width 253 height 26
click at [272, 307] on div "Data Configure data used across your workspace. Learn more Post Fields Company …" at bounding box center [528, 242] width 755 height 419
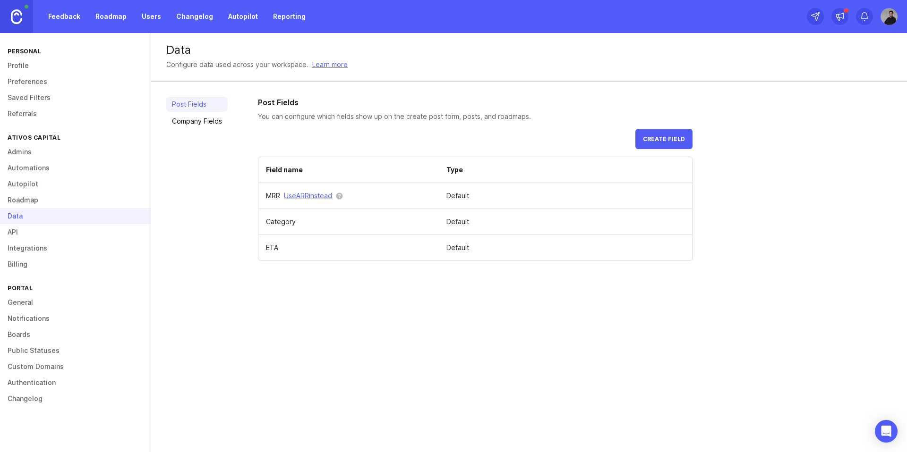
click at [285, 170] on th "Field name" at bounding box center [348, 170] width 180 height 26
click at [218, 150] on div "Post Fields Company Fields" at bounding box center [196, 179] width 61 height 164
click at [216, 123] on link "Company Fields" at bounding box center [196, 121] width 61 height 15
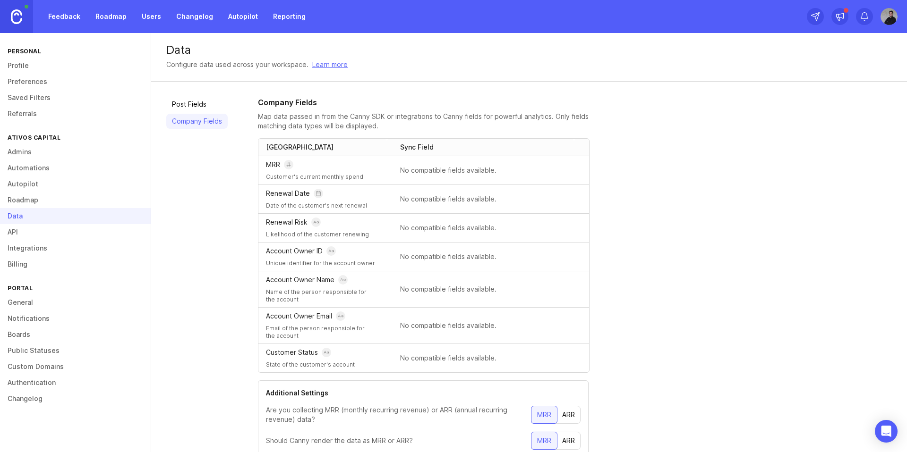
scroll to position [36, 0]
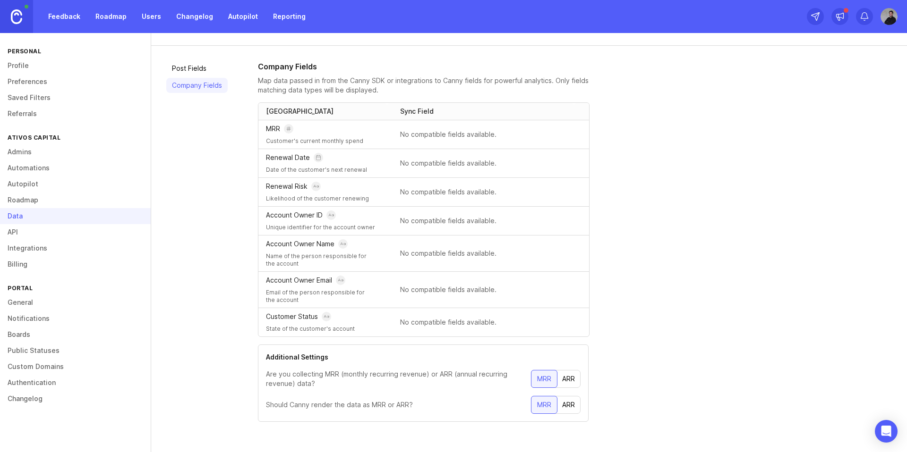
click at [426, 189] on p "No compatible fields available." at bounding box center [483, 191] width 166 height 9
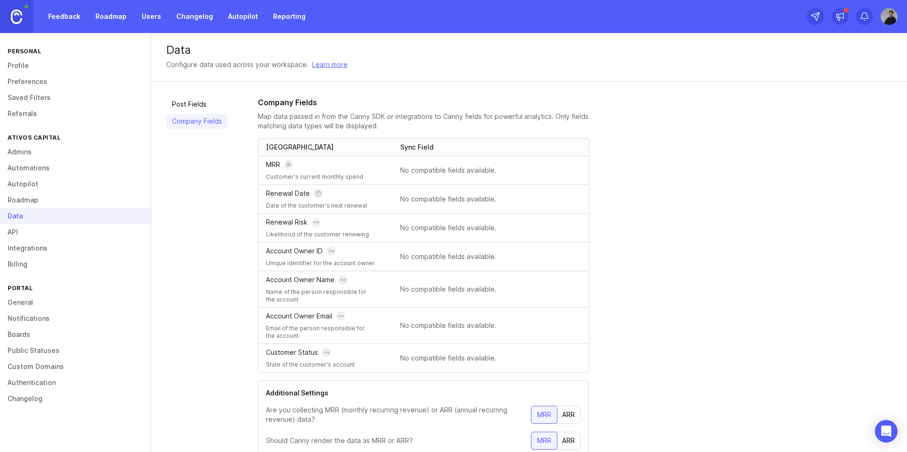
click at [27, 235] on link "API" at bounding box center [75, 232] width 151 height 16
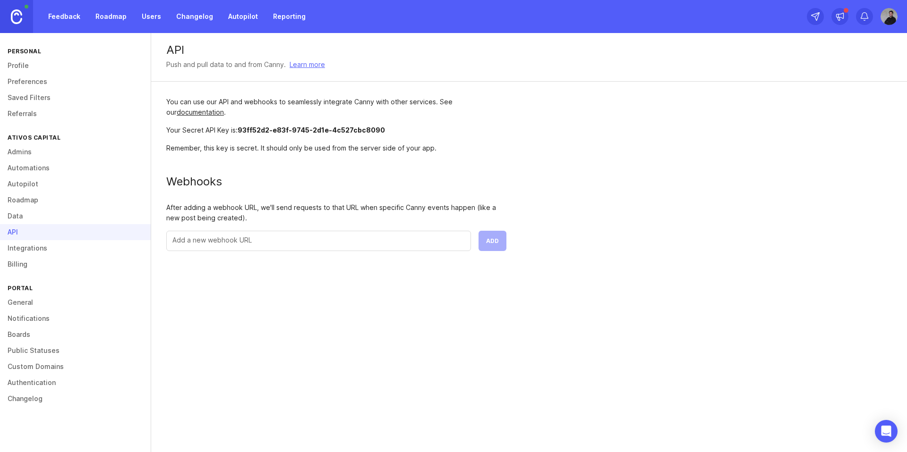
click at [37, 250] on link "Integrations" at bounding box center [75, 248] width 151 height 16
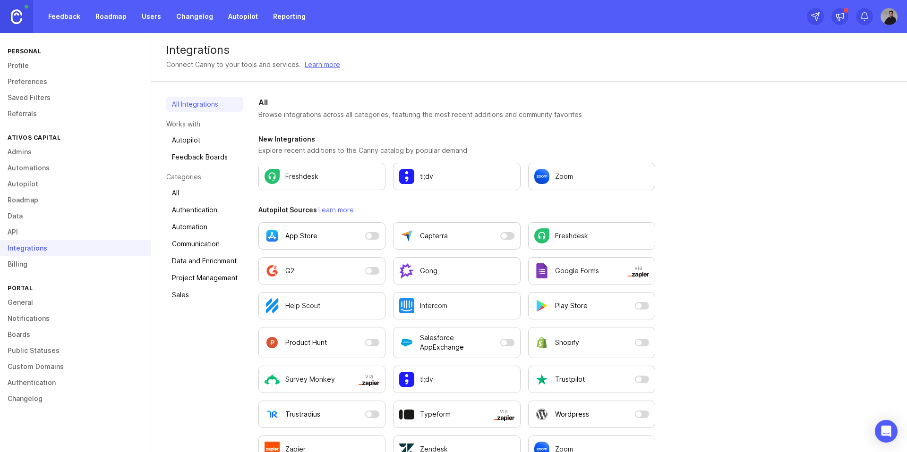
click at [24, 300] on link "General" at bounding box center [75, 303] width 151 height 16
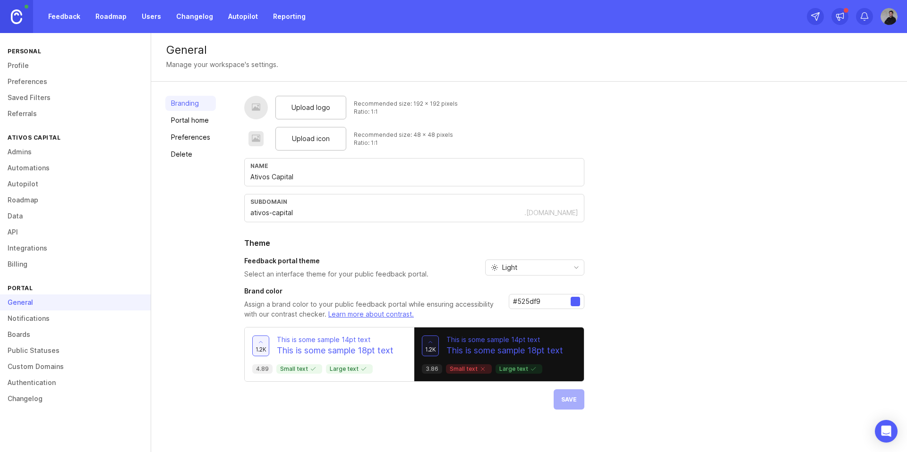
click at [511, 272] on span "Light" at bounding box center [509, 268] width 15 height 10
click at [508, 319] on span "Dark" at bounding box center [508, 317] width 15 height 10
click at [569, 398] on span "Save" at bounding box center [569, 399] width 16 height 7
click at [504, 266] on span "Dark" at bounding box center [509, 268] width 15 height 10
click at [422, 245] on h2 "Theme" at bounding box center [414, 243] width 340 height 11
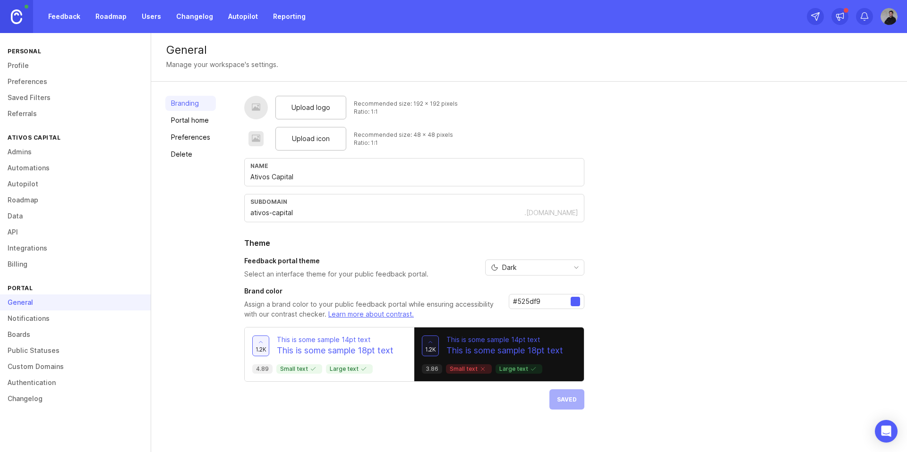
click at [518, 266] on div "Dark" at bounding box center [526, 267] width 83 height 15
click at [448, 240] on h2 "Theme" at bounding box center [414, 243] width 340 height 11
click at [185, 122] on link "Portal home" at bounding box center [190, 120] width 51 height 15
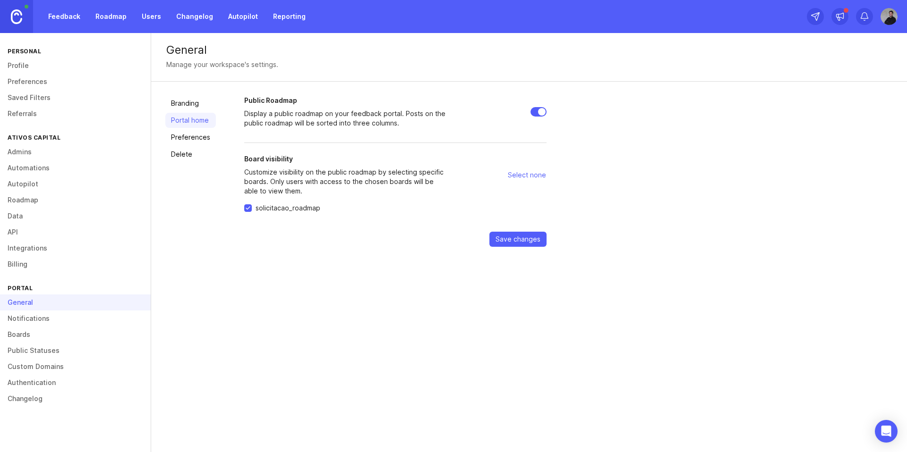
click at [534, 112] on input "Public Roadmap" at bounding box center [538, 111] width 16 height 9
click at [259, 251] on div "Branding Portal home Preferences Delete Public Roadmap Display a public roadmap…" at bounding box center [528, 171] width 755 height 179
click at [539, 113] on input "Public Roadmap" at bounding box center [538, 111] width 16 height 9
checkbox input "false"
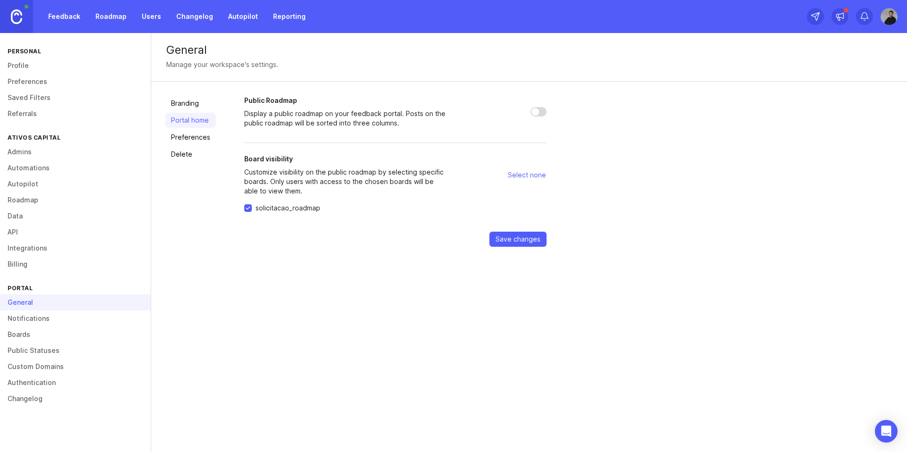
click at [189, 137] on link "Preferences" at bounding box center [190, 137] width 51 height 15
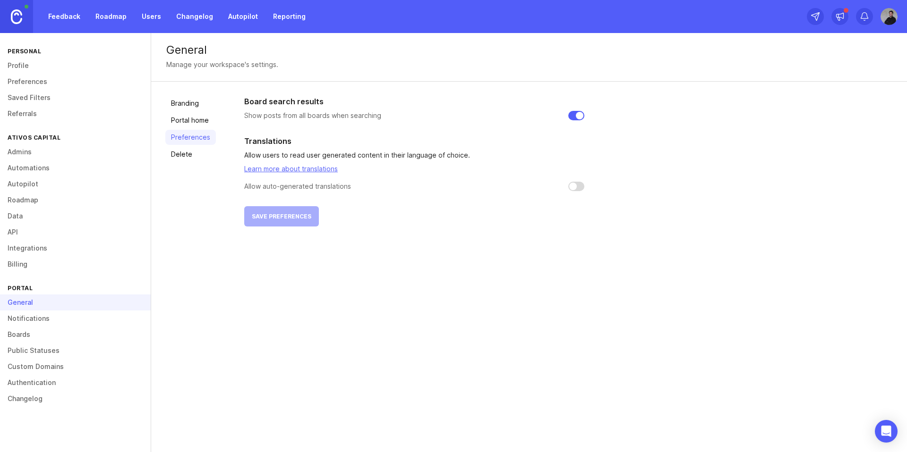
click at [573, 186] on input "checkbox" at bounding box center [576, 186] width 16 height 9
checkbox input "false"
click at [168, 151] on link "Delete" at bounding box center [190, 154] width 51 height 15
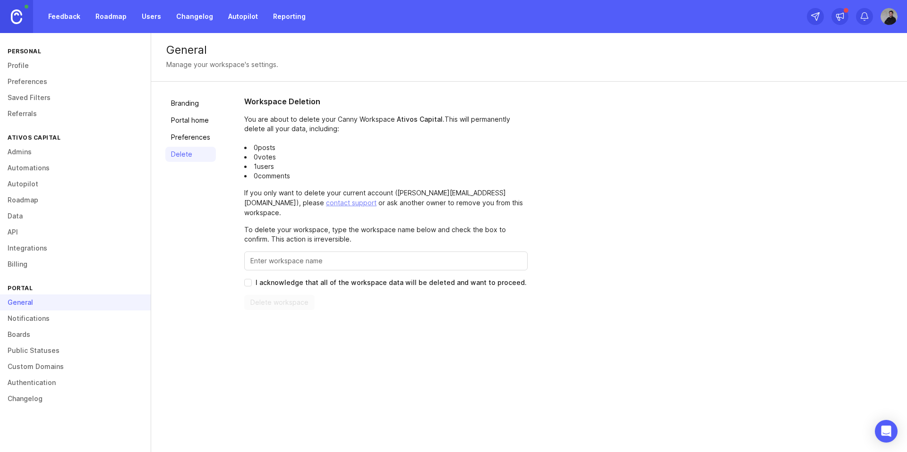
click at [192, 103] on link "Branding" at bounding box center [190, 103] width 51 height 15
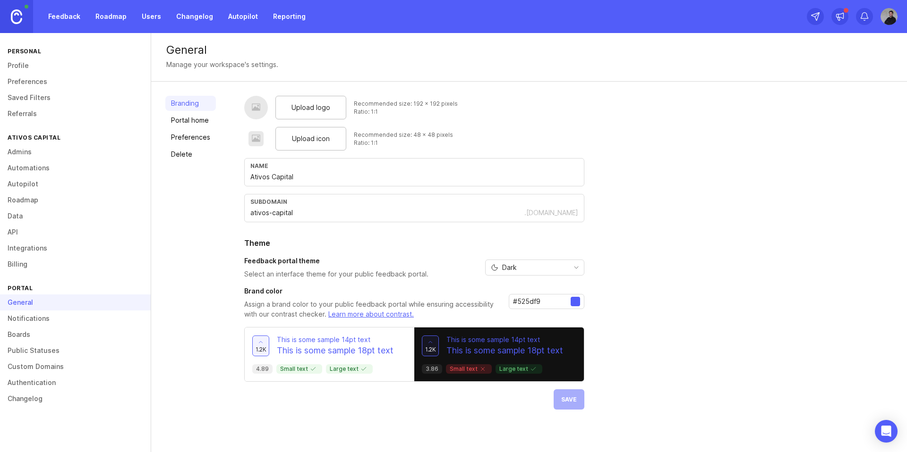
click at [49, 315] on link "Notifications" at bounding box center [75, 319] width 151 height 16
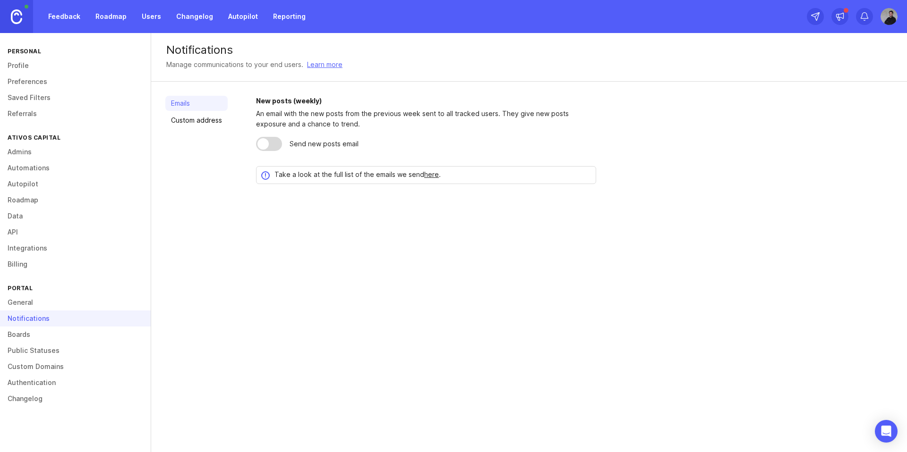
click at [36, 334] on link "Boards" at bounding box center [75, 335] width 151 height 16
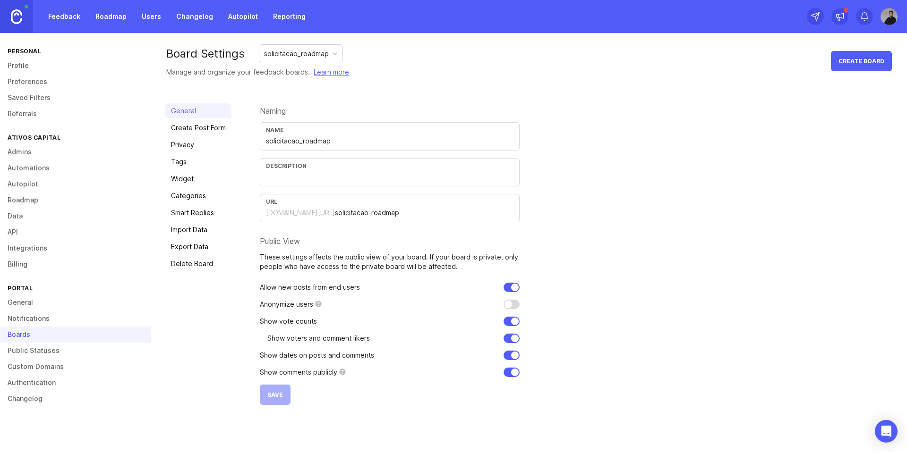
click at [300, 177] on input "text" at bounding box center [389, 177] width 247 height 10
click at [201, 129] on link "Create Post Form" at bounding box center [198, 127] width 66 height 15
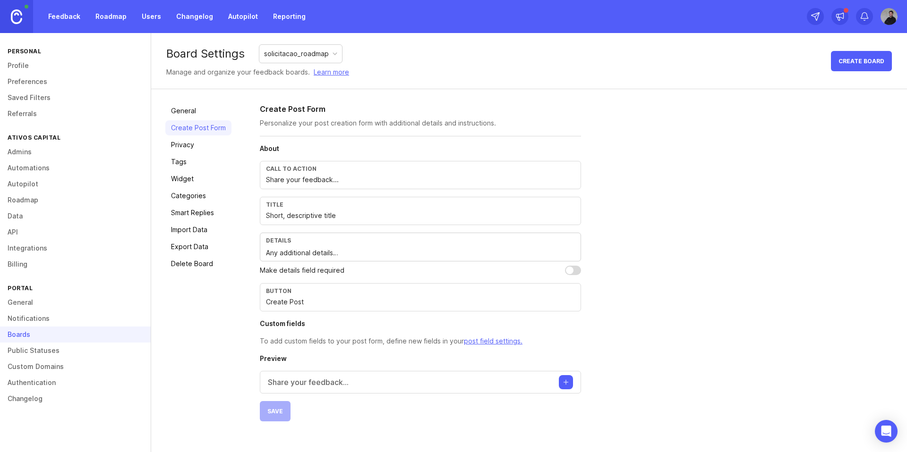
click at [202, 111] on link "General" at bounding box center [198, 110] width 66 height 15
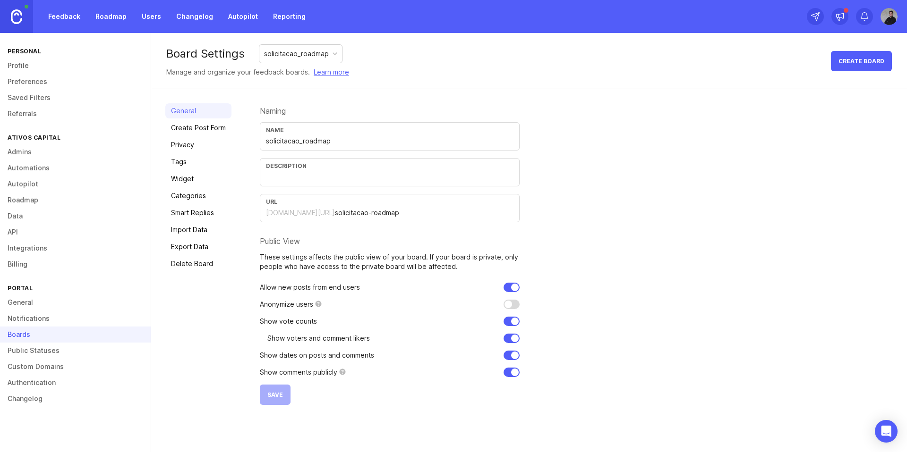
click at [177, 144] on link "Privacy" at bounding box center [198, 144] width 66 height 15
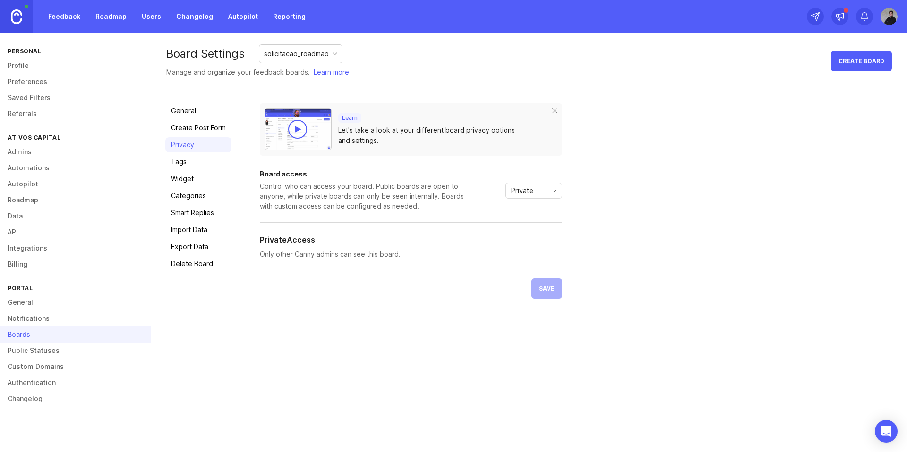
click at [338, 257] on p "Only other Canny admins can see this board." at bounding box center [411, 254] width 302 height 10
click at [341, 278] on div "Learn Let's take a look at your different board privacy options and settings. B…" at bounding box center [411, 200] width 302 height 195
click at [183, 165] on link "Tags" at bounding box center [198, 161] width 66 height 15
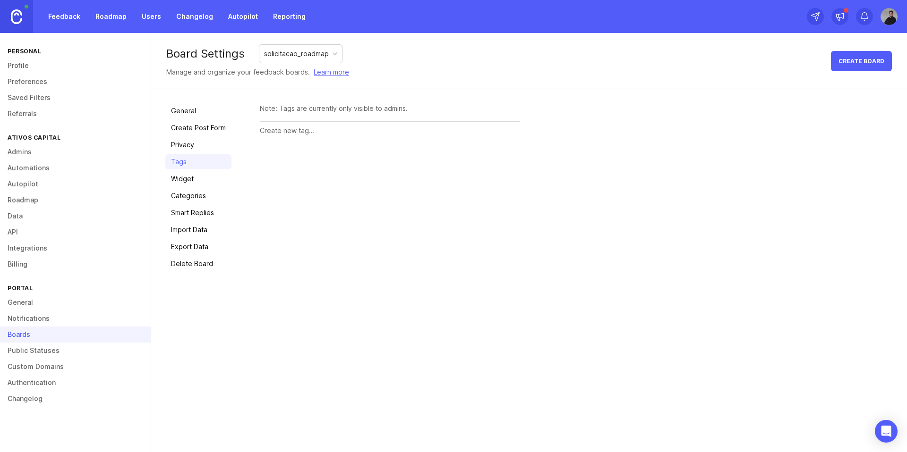
click at [200, 178] on link "Widget" at bounding box center [198, 178] width 66 height 15
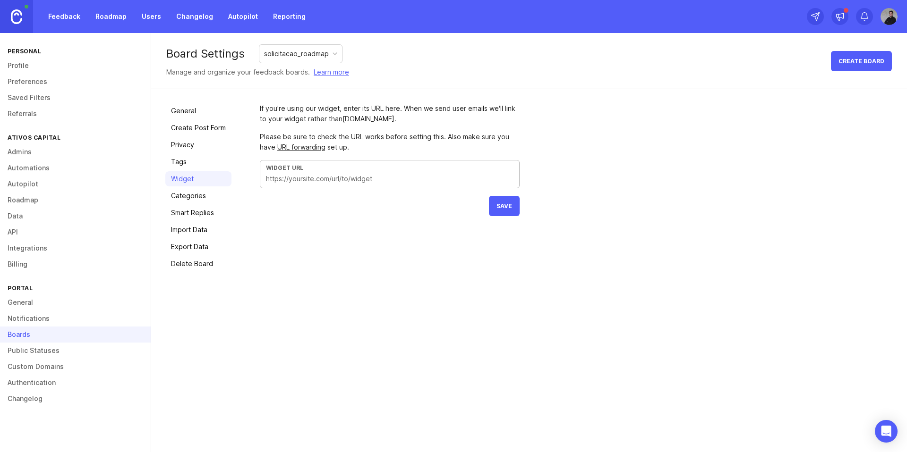
click at [306, 175] on input "text" at bounding box center [389, 179] width 247 height 10
click at [311, 216] on form "If you're using our widget, enter its URL here. When we send user emails we'll …" at bounding box center [390, 159] width 260 height 113
click at [198, 204] on div "General Create Post Form Privacy Tags Widget Categories Smart Replies Import Da…" at bounding box center [198, 187] width 66 height 168
click at [199, 198] on link "Categories" at bounding box center [198, 195] width 66 height 15
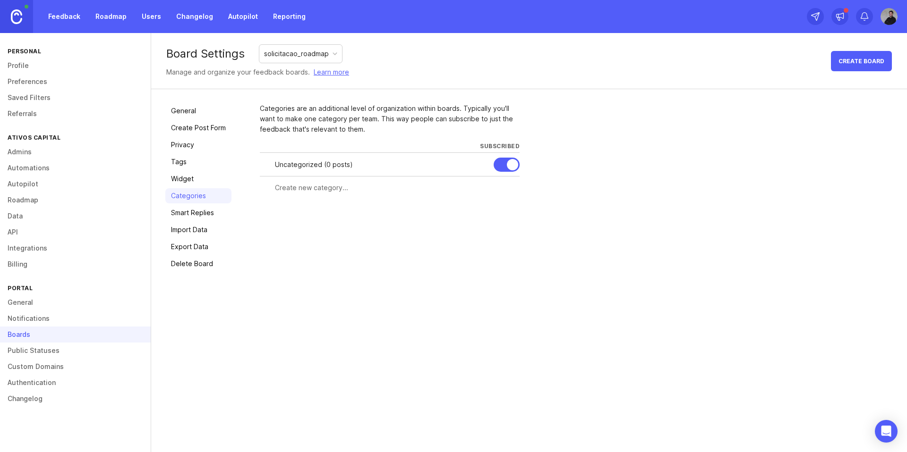
click at [190, 222] on link "Import Data" at bounding box center [198, 229] width 66 height 15
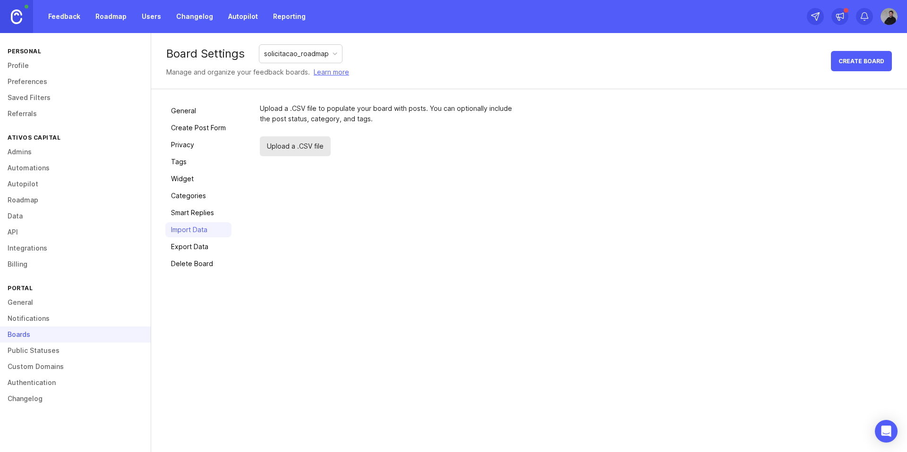
click at [204, 212] on link "Smart Replies" at bounding box center [198, 212] width 66 height 15
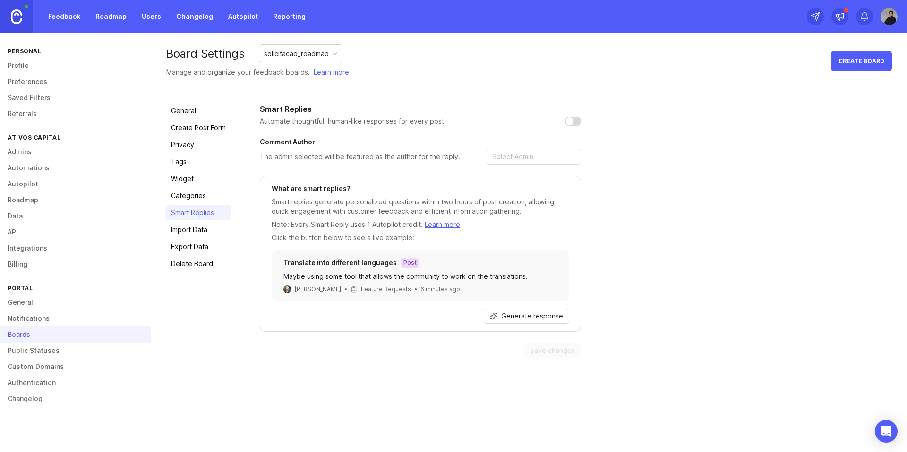
click at [190, 110] on link "General" at bounding box center [198, 110] width 66 height 15
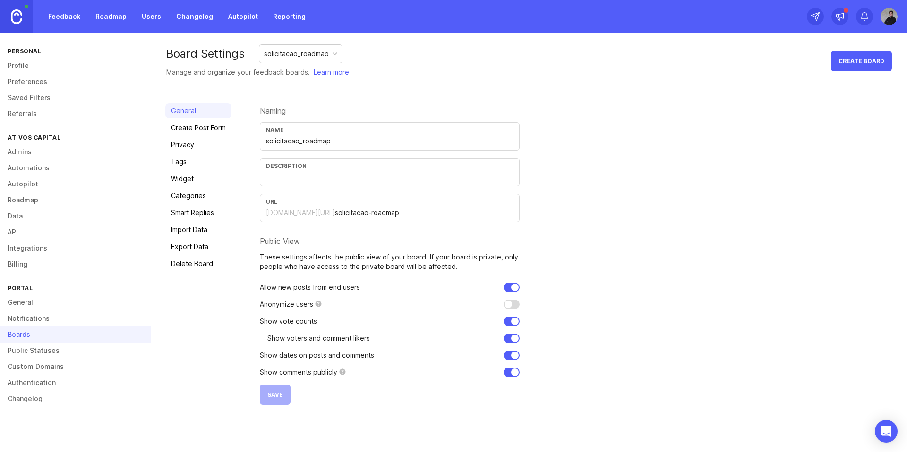
click at [34, 352] on link "Public Statuses" at bounding box center [75, 351] width 151 height 16
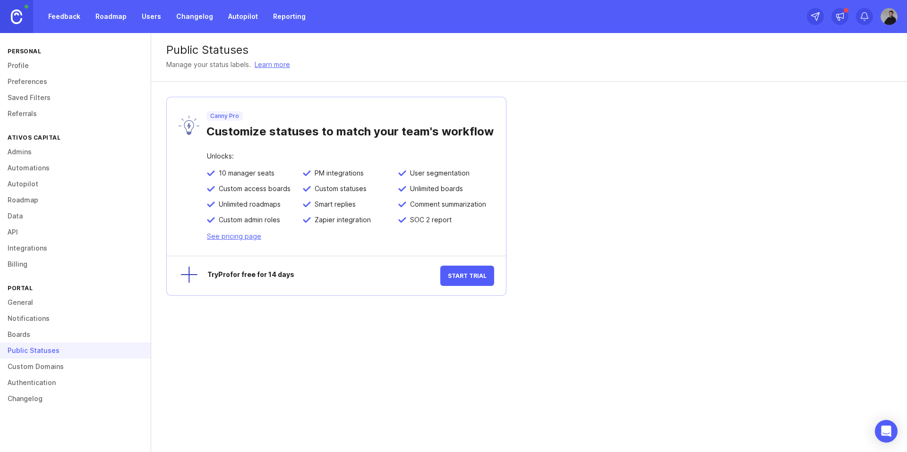
drag, startPoint x: 56, startPoint y: 365, endPoint x: 67, endPoint y: 365, distance: 11.3
click at [56, 365] on link "Custom Domains" at bounding box center [75, 367] width 151 height 16
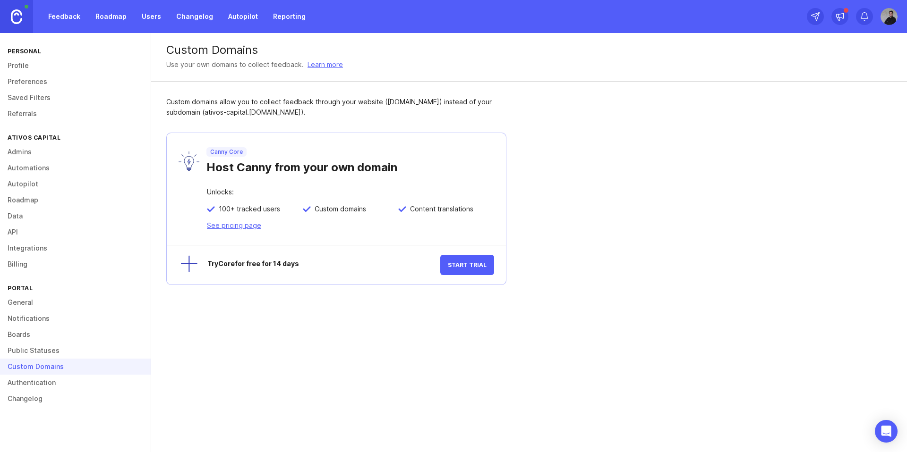
click at [28, 385] on link "Authentication" at bounding box center [75, 383] width 151 height 16
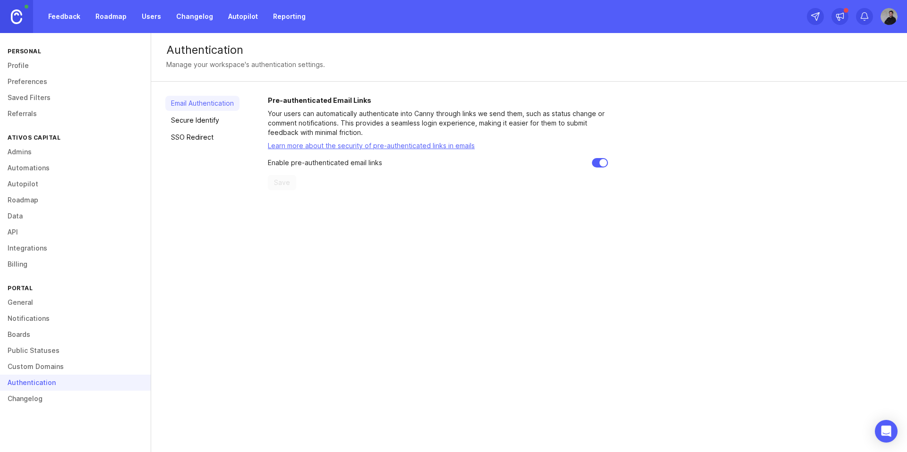
click at [333, 166] on p "Enable pre-authenticated email links" at bounding box center [325, 162] width 114 height 9
click at [352, 164] on p "Enable pre-authenticated email links" at bounding box center [325, 162] width 114 height 9
click at [186, 118] on link "Secure Identify" at bounding box center [202, 120] width 74 height 15
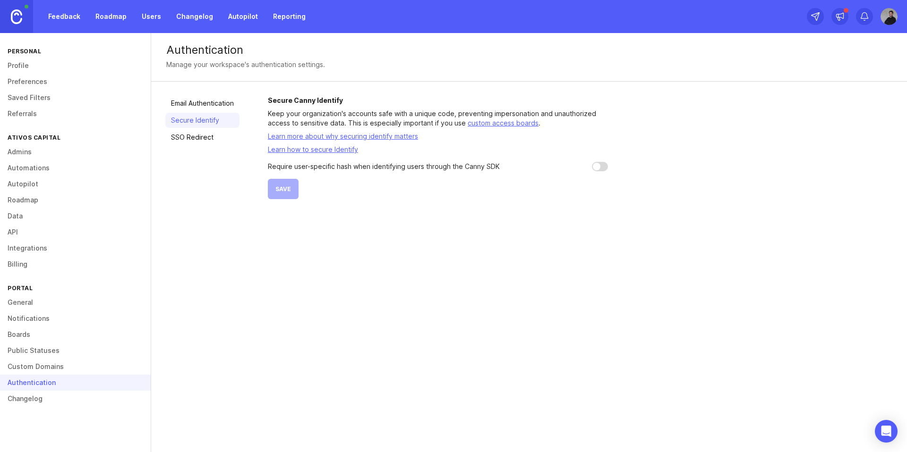
click at [195, 137] on link "SSO Redirect" at bounding box center [202, 137] width 74 height 15
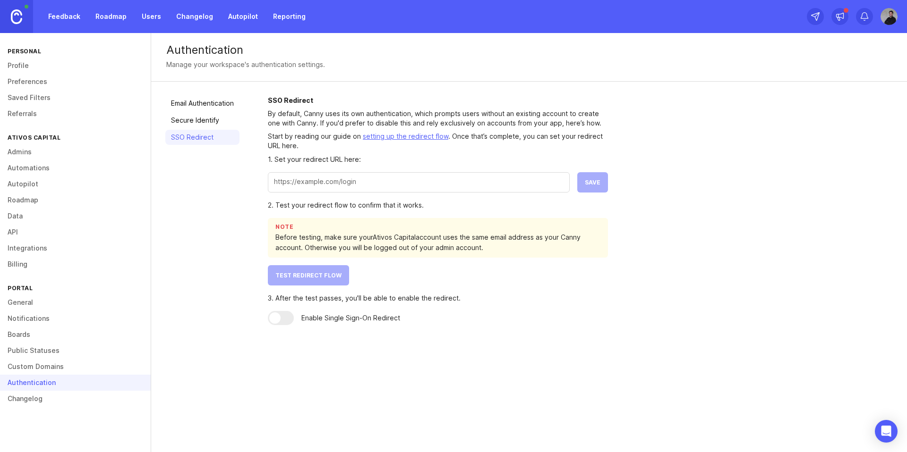
click at [195, 119] on link "Secure Identify" at bounding box center [202, 120] width 74 height 15
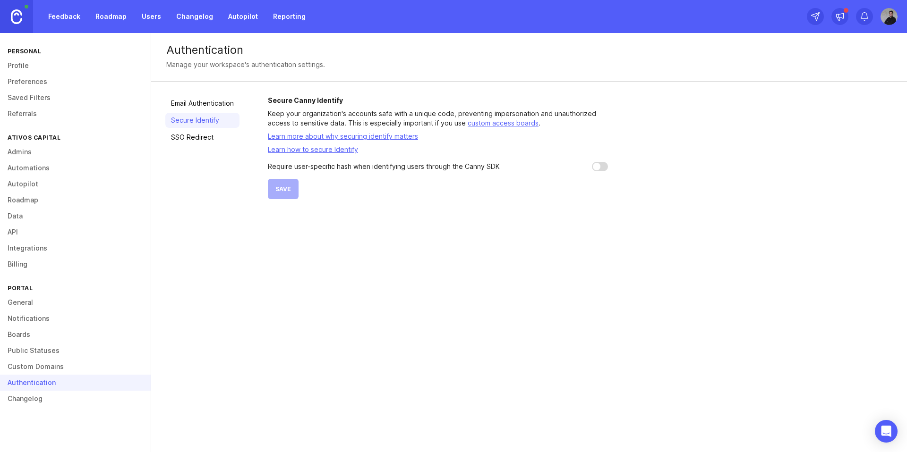
click at [602, 168] on input "checkbox" at bounding box center [600, 166] width 16 height 9
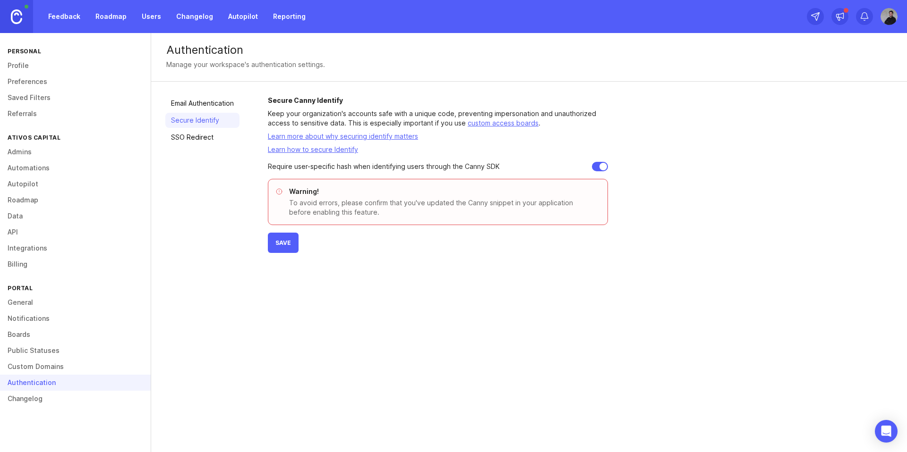
click at [602, 168] on input "checkbox" at bounding box center [600, 166] width 16 height 9
checkbox input "false"
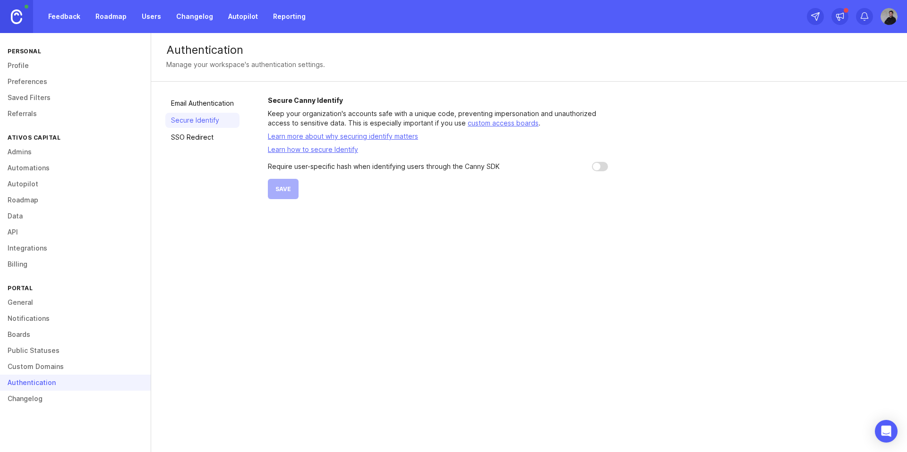
click at [42, 397] on link "Changelog" at bounding box center [75, 399] width 151 height 16
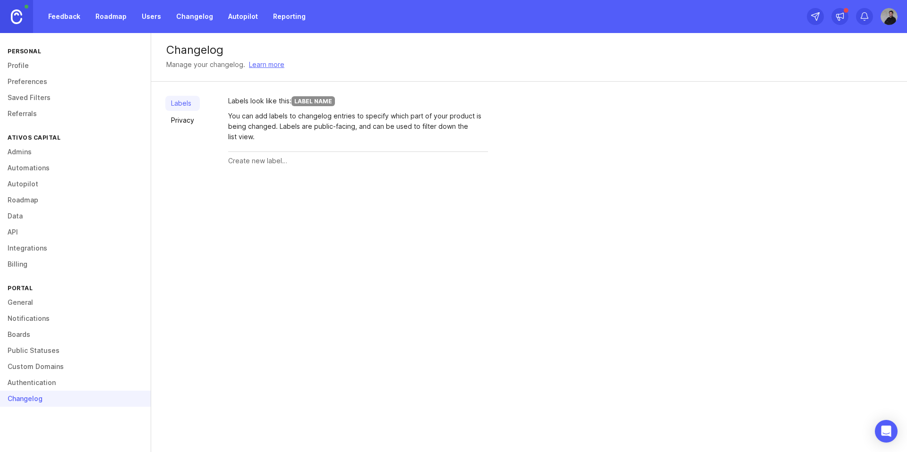
click at [185, 118] on link "Privacy" at bounding box center [182, 120] width 34 height 15
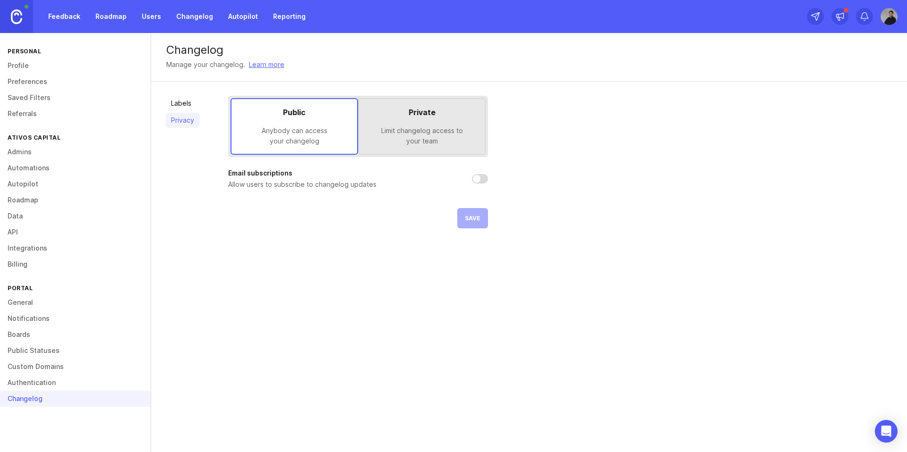
click at [182, 105] on link "Labels" at bounding box center [182, 103] width 34 height 15
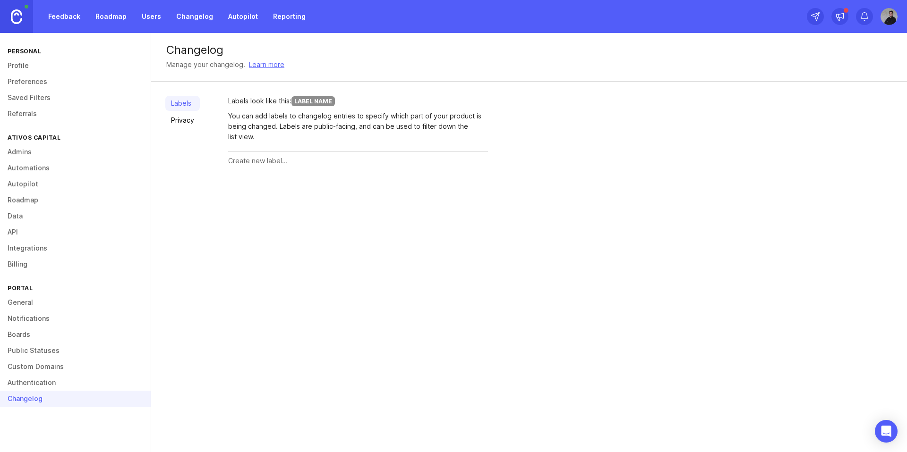
click at [22, 303] on link "General" at bounding box center [75, 303] width 151 height 16
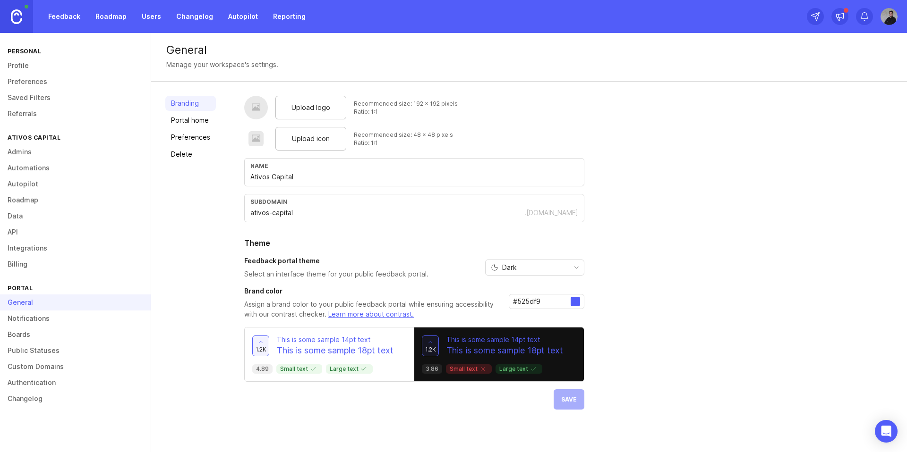
click at [193, 124] on link "Portal home" at bounding box center [190, 120] width 51 height 15
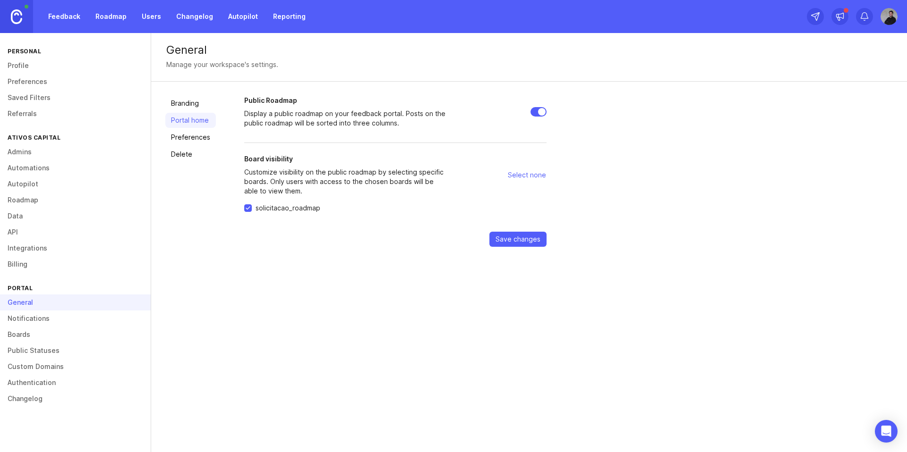
click at [532, 113] on input "Public Roadmap" at bounding box center [538, 111] width 16 height 9
checkbox input "false"
click at [331, 175] on p "Customize visibility on the public roadmap by selecting specific boards. Only u…" at bounding box center [346, 182] width 204 height 28
click at [525, 173] on span "Select none" at bounding box center [527, 174] width 38 height 9
click at [525, 173] on span "Select all" at bounding box center [531, 174] width 29 height 9
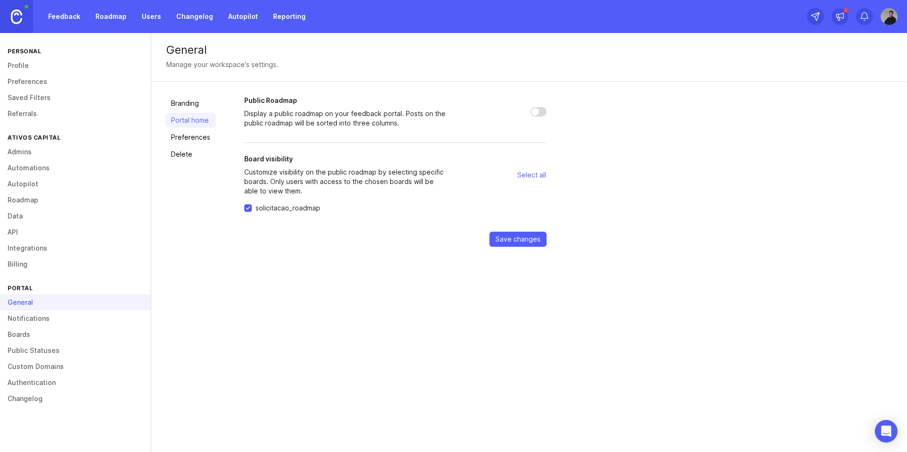
checkbox input "true"
click at [516, 241] on span "Save changes" at bounding box center [517, 239] width 45 height 9
click at [194, 139] on link "Preferences" at bounding box center [190, 137] width 51 height 15
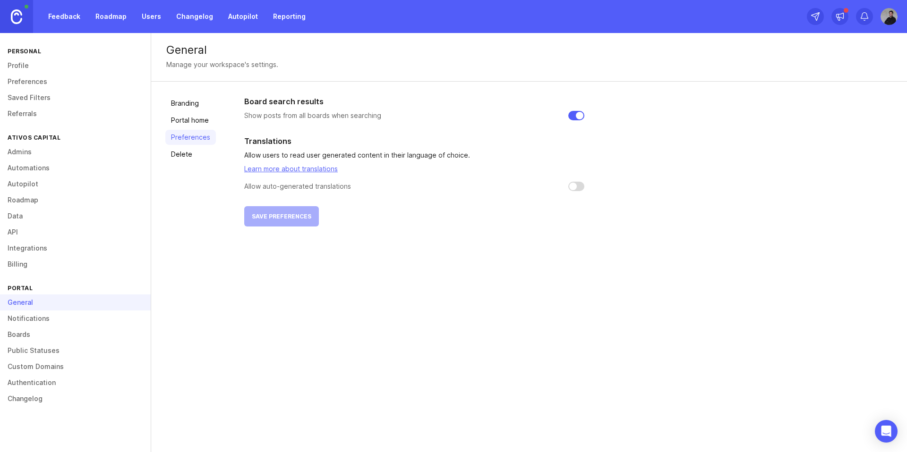
click at [181, 154] on link "Delete" at bounding box center [190, 154] width 51 height 15
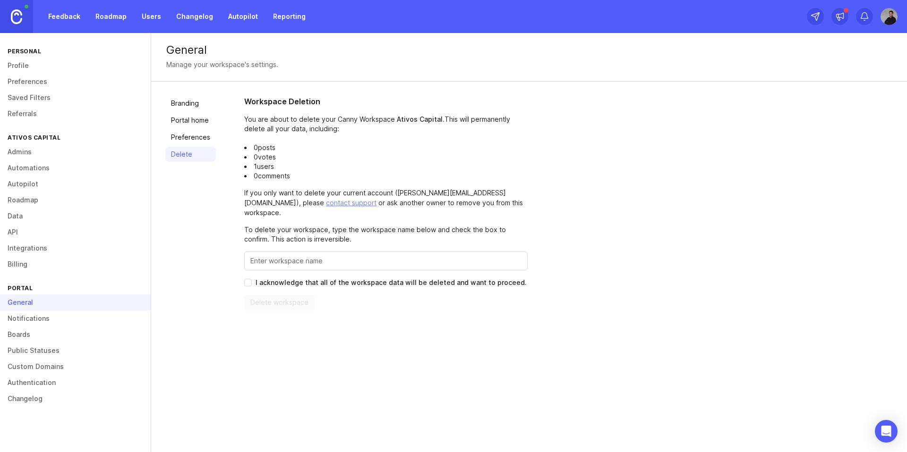
click at [188, 108] on link "Branding" at bounding box center [190, 103] width 51 height 15
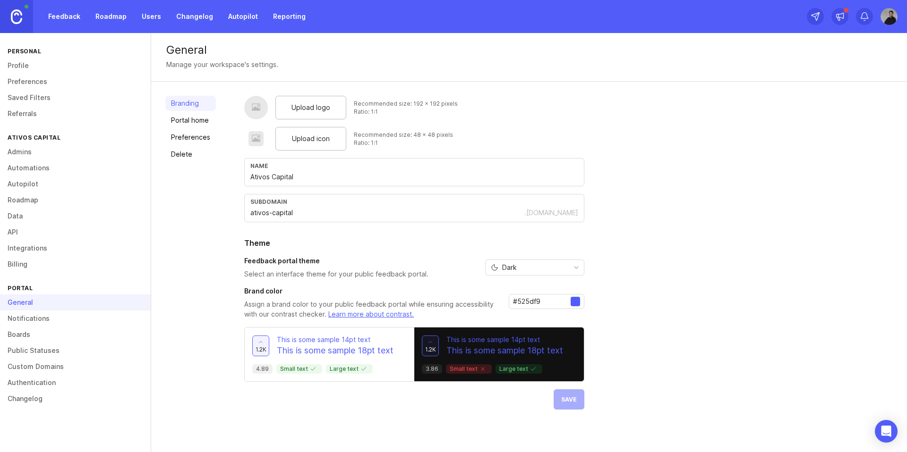
click at [46, 322] on link "Notifications" at bounding box center [75, 319] width 151 height 16
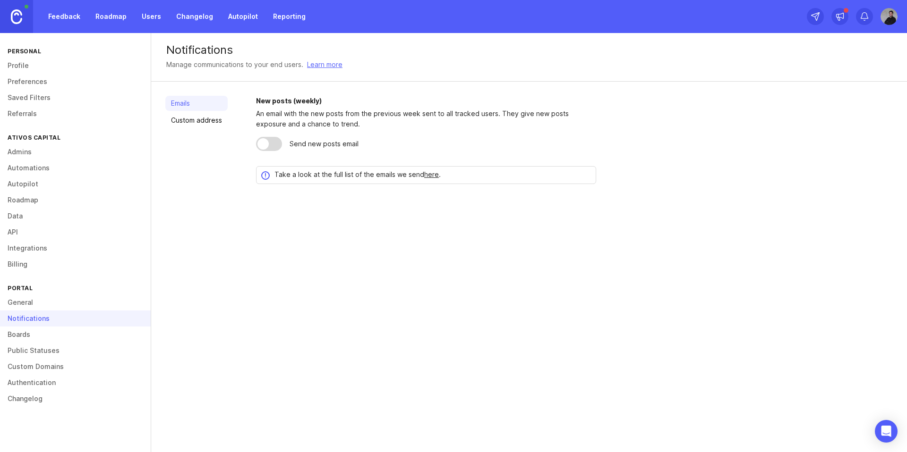
click at [34, 333] on link "Boards" at bounding box center [75, 335] width 151 height 16
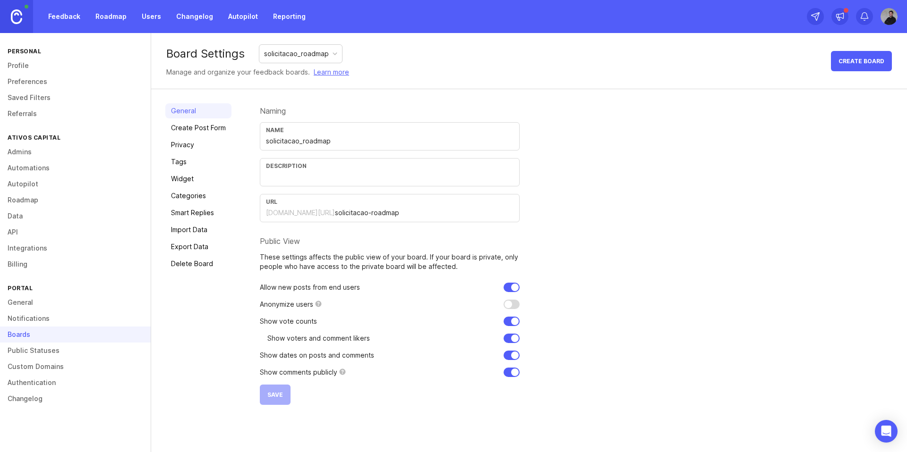
click at [181, 161] on link "Tags" at bounding box center [198, 161] width 66 height 15
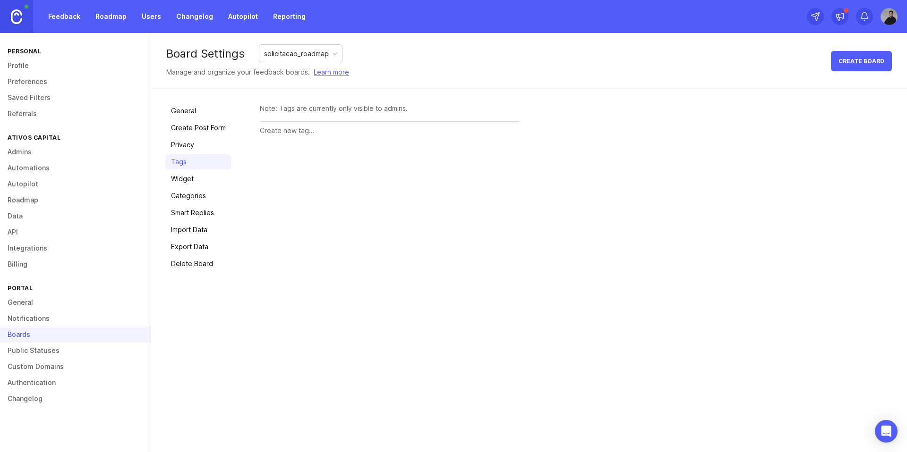
click at [305, 135] on input "text" at bounding box center [390, 131] width 260 height 10
click at [307, 115] on div "Note: Tags are currently only visible to admins." at bounding box center [390, 121] width 260 height 36
click at [308, 110] on div "Note: Tags are currently only visible to admins." at bounding box center [390, 108] width 260 height 10
click at [297, 127] on input "text" at bounding box center [390, 131] width 260 height 10
type input "Brasilfone"
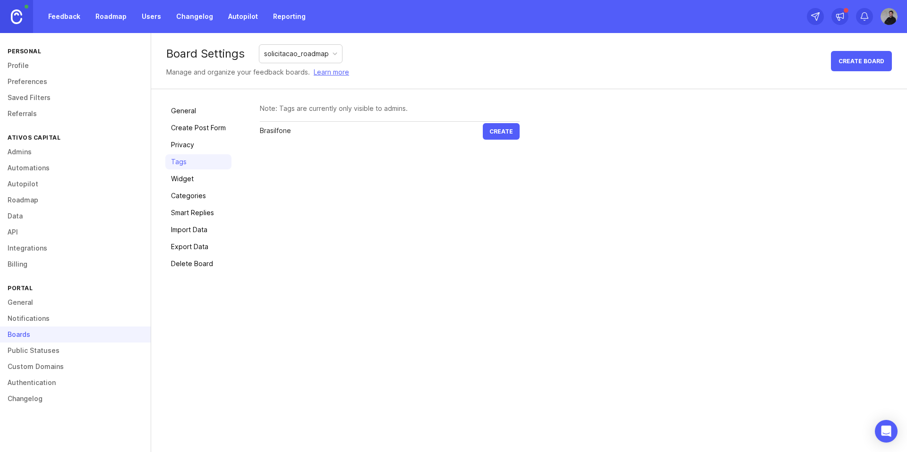
click at [483, 123] on button "Create" at bounding box center [501, 131] width 37 height 17
type input "EasyCDP"
click at [483, 148] on button "Create" at bounding box center [501, 156] width 37 height 17
type input "DisparoPro"
click at [483, 173] on button "Create" at bounding box center [501, 181] width 37 height 17
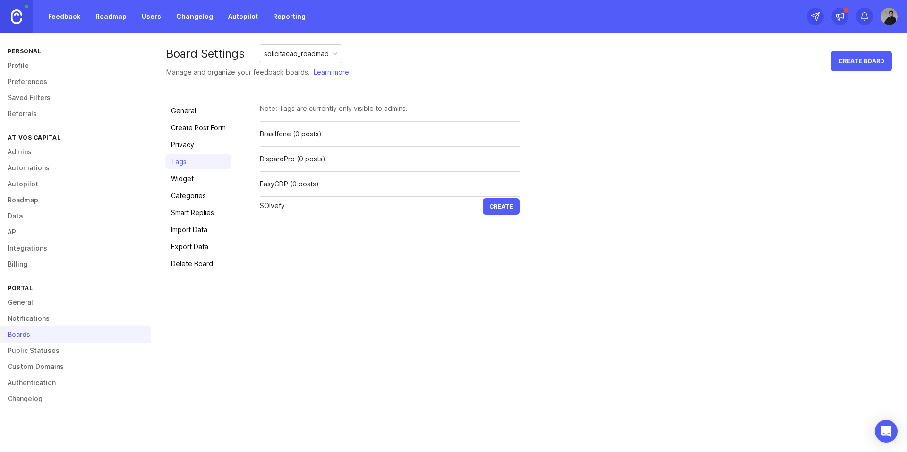
type input "SOlvefy"
click at [483, 198] on button "Create" at bounding box center [501, 206] width 37 height 17
click at [0, 0] on div "Rename" at bounding box center [0, 0] width 0 height 0
type input "Solvefy"
drag, startPoint x: 514, startPoint y: 209, endPoint x: 504, endPoint y: 209, distance: 9.9
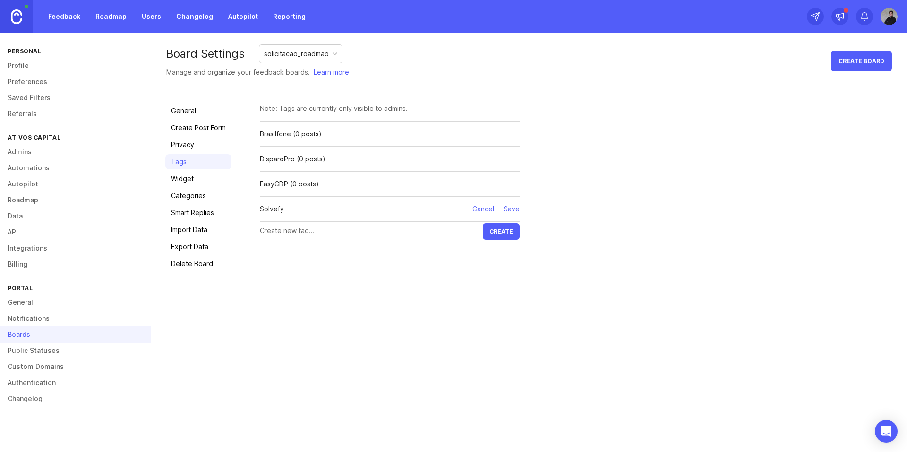
click at [514, 209] on div "Save" at bounding box center [511, 209] width 16 height 10
click at [193, 177] on link "Widget" at bounding box center [198, 178] width 66 height 15
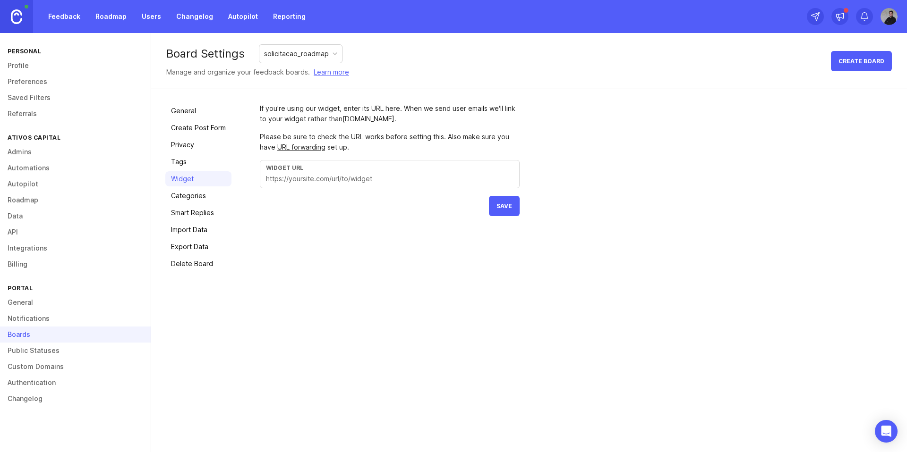
click at [192, 199] on link "Categories" at bounding box center [198, 195] width 66 height 15
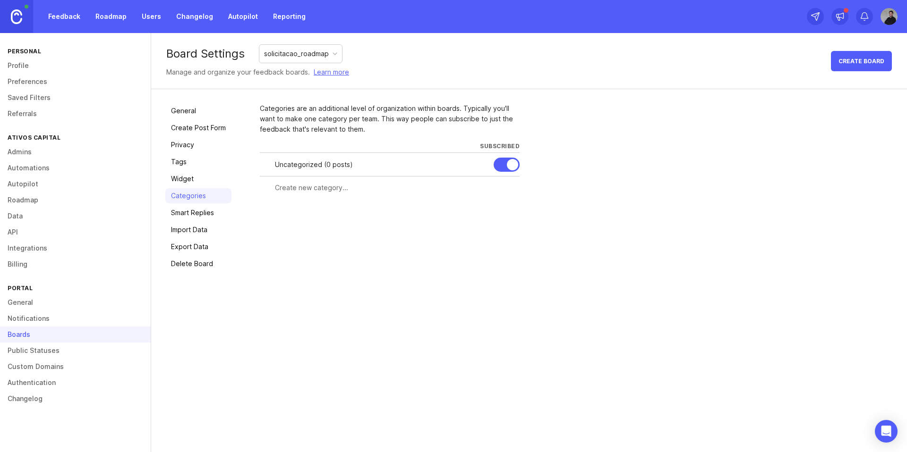
click at [65, 20] on link "Feedback" at bounding box center [63, 16] width 43 height 17
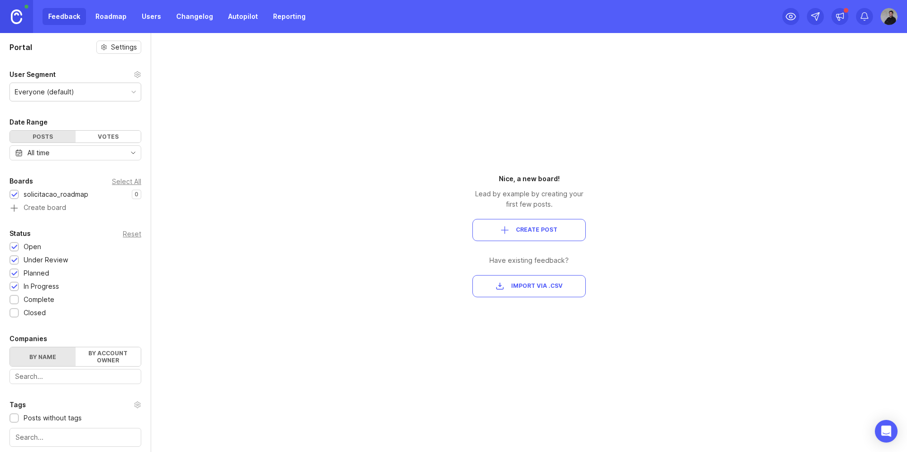
click at [388, 218] on div "Portal Settings User Segment Everyone (default) Date Range Posts Votes All time…" at bounding box center [453, 242] width 907 height 419
click at [18, 20] on img at bounding box center [16, 16] width 11 height 15
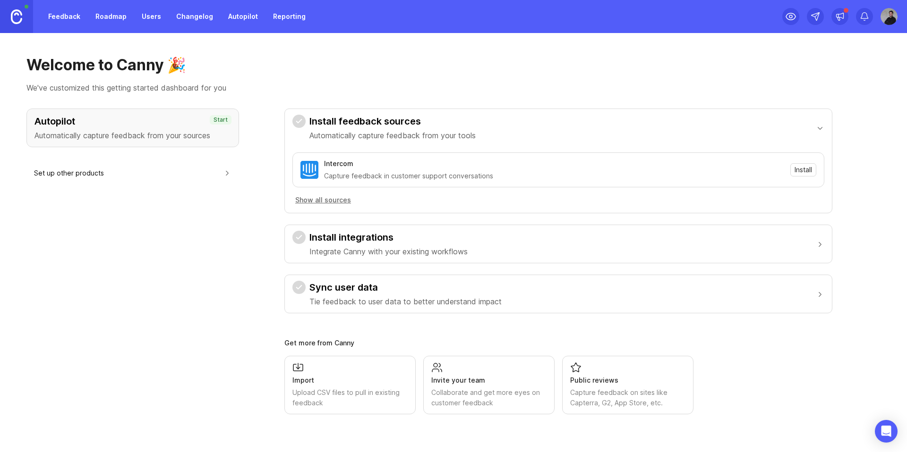
click at [73, 17] on link "Feedback" at bounding box center [63, 16] width 43 height 17
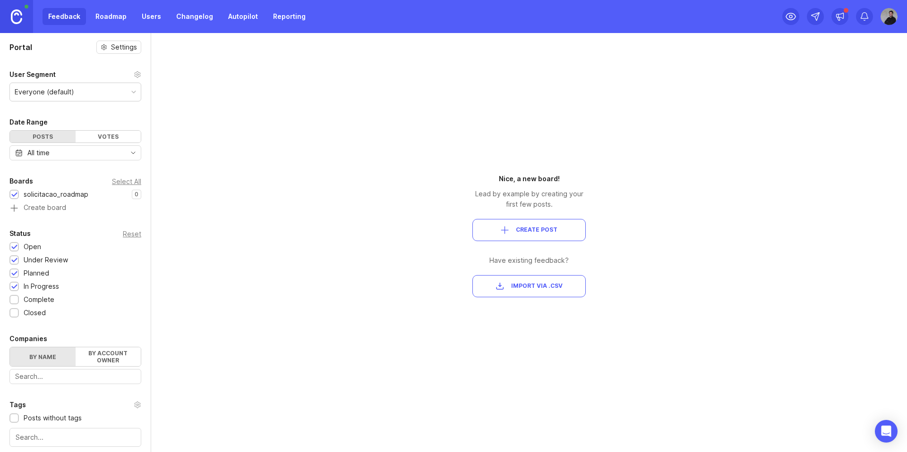
drag, startPoint x: 259, startPoint y: 184, endPoint x: 244, endPoint y: 183, distance: 15.1
click at [259, 184] on div "Portal Settings User Segment Everyone (default) Date Range Posts Votes All time…" at bounding box center [453, 242] width 907 height 419
click at [392, 192] on div "Portal Settings User Segment Everyone (default) Date Range Posts Votes All time…" at bounding box center [453, 242] width 907 height 419
click at [539, 217] on div "Nice, a new board! Lead by example by creating your first few posts. Create Pos…" at bounding box center [528, 236] width 113 height 124
click at [527, 231] on span "Create Post" at bounding box center [537, 230] width 42 height 8
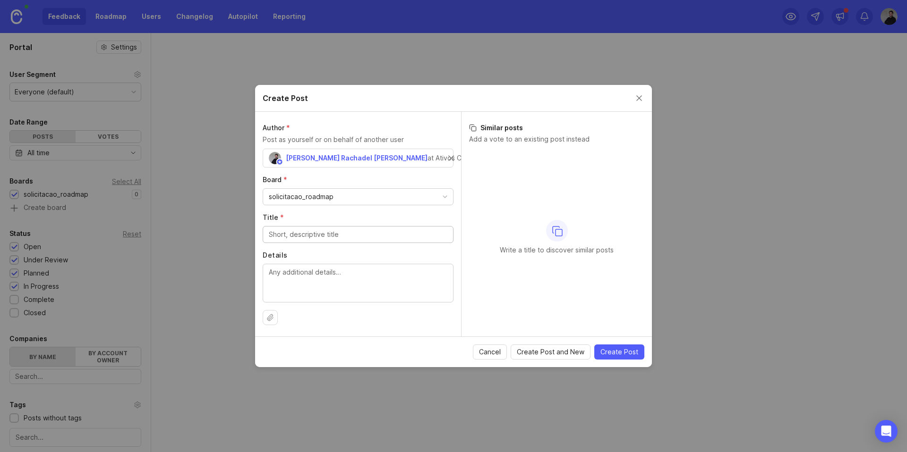
click at [322, 193] on div "solicitacao_roadmap" at bounding box center [301, 197] width 65 height 10
click at [330, 185] on div "Board * solicitacao_roadmap" at bounding box center [358, 190] width 191 height 30
click at [322, 233] on input "Title *" at bounding box center [358, 234] width 178 height 10
click at [498, 215] on div "Write a title to discover similar posts" at bounding box center [556, 238] width 175 height 176
click at [641, 101] on button "Close create post modal" at bounding box center [639, 98] width 10 height 10
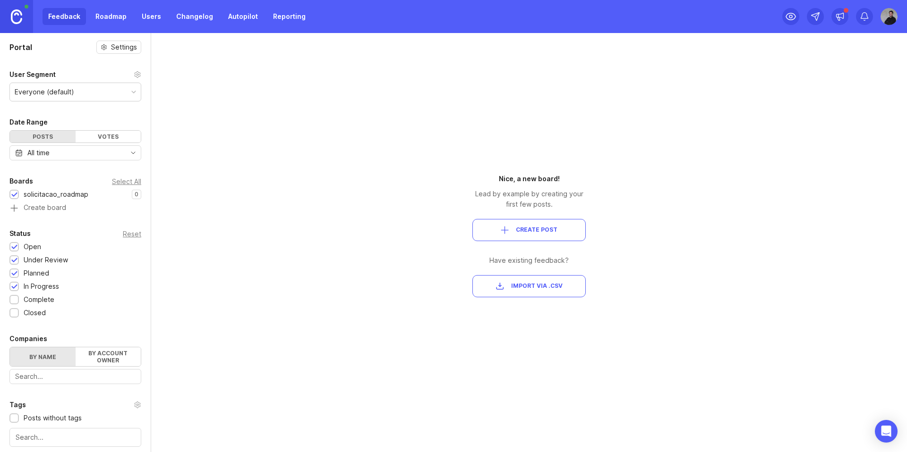
click at [269, 97] on div "Portal Settings User Segment Everyone (default) Date Range Posts Votes All time…" at bounding box center [453, 242] width 907 height 419
click at [109, 19] on link "Roadmap" at bounding box center [111, 16] width 42 height 17
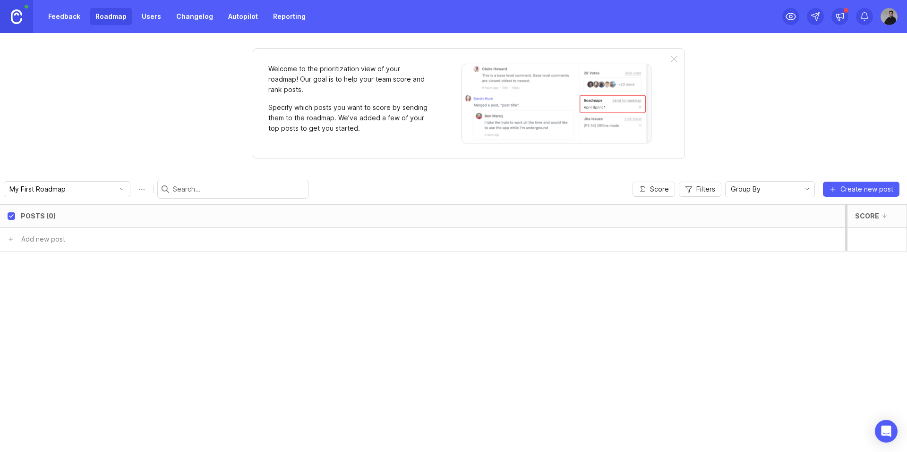
click at [143, 102] on div "Welcome to the prioritization view of your roadmap! Our goal is to help your te…" at bounding box center [453, 242] width 907 height 419
click at [142, 15] on link "Users" at bounding box center [151, 16] width 31 height 17
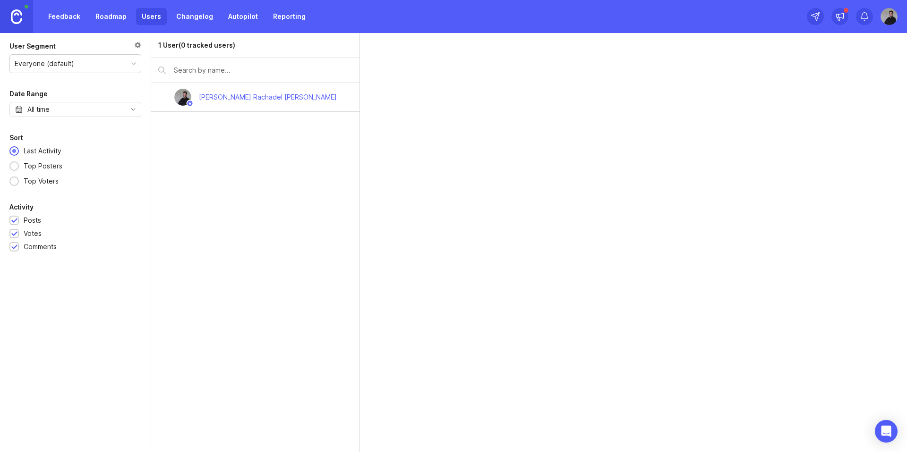
click at [180, 18] on link "Changelog" at bounding box center [194, 16] width 48 height 17
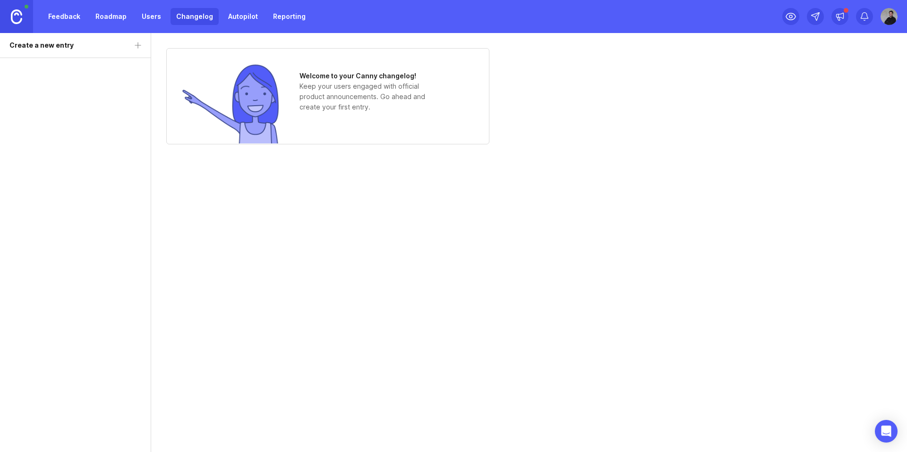
click at [241, 17] on link "Autopilot" at bounding box center [242, 16] width 41 height 17
click at [58, 14] on link "Feedback" at bounding box center [63, 16] width 43 height 17
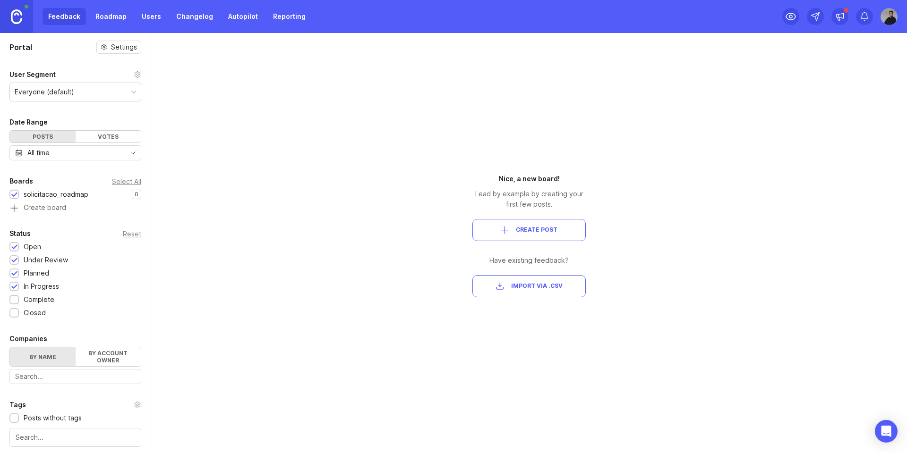
click at [30, 24] on link at bounding box center [16, 16] width 33 height 33
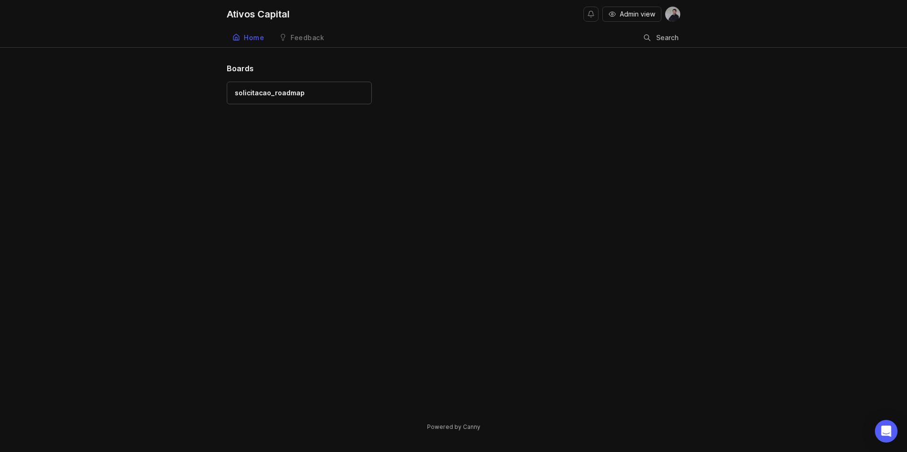
click at [288, 94] on div "solicitacao_roadmap" at bounding box center [270, 93] width 70 height 10
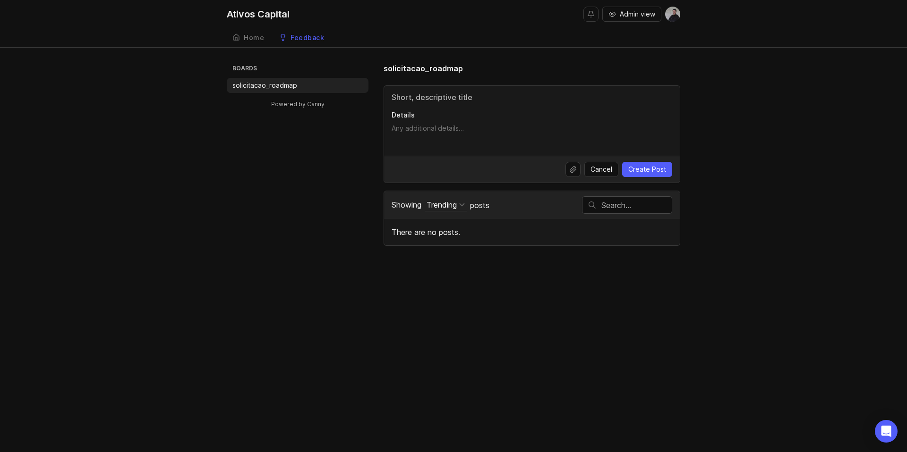
click at [422, 127] on textarea "Details" at bounding box center [531, 133] width 280 height 19
click at [323, 164] on div "Boards solicitacao_roadmap Powered by Canny solicitacao_roadmap Details Cancel …" at bounding box center [453, 154] width 453 height 183
click at [432, 94] on input "Title" at bounding box center [531, 97] width 280 height 11
click at [253, 41] on div "Home" at bounding box center [254, 37] width 20 height 7
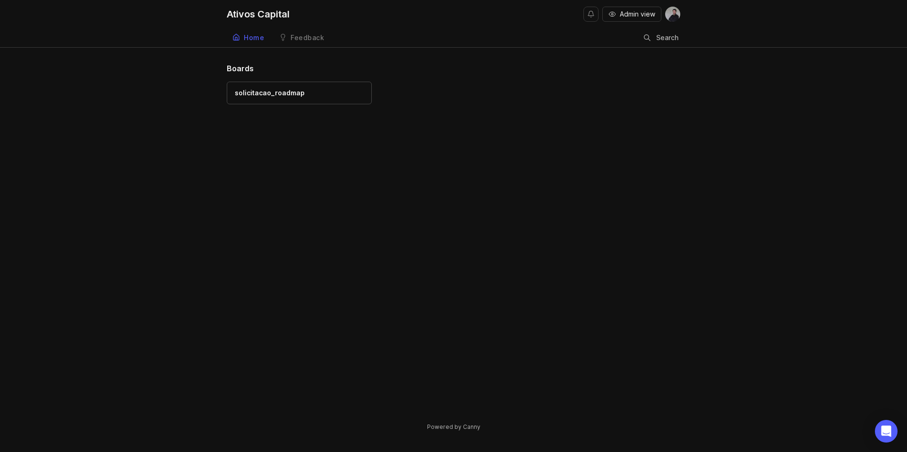
click at [294, 40] on div "Feedback" at bounding box center [307, 37] width 34 height 7
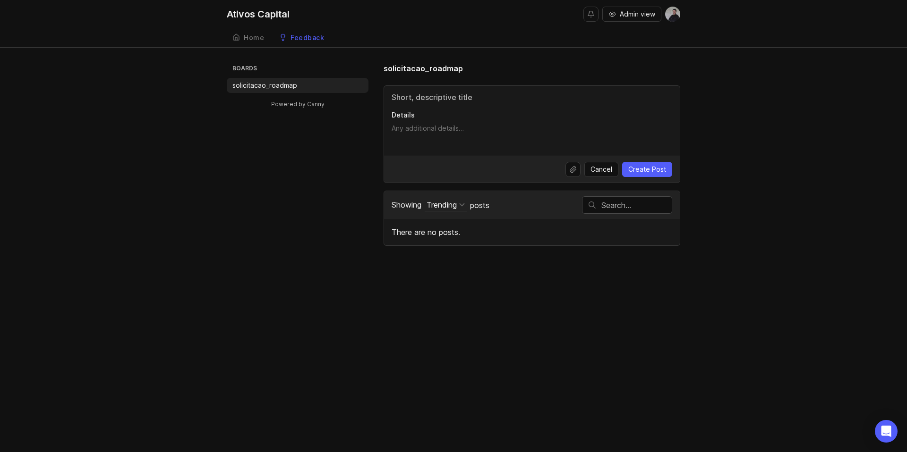
click at [254, 38] on div "Home" at bounding box center [254, 37] width 20 height 7
click at [424, 97] on input "Title" at bounding box center [531, 97] width 280 height 11
click at [357, 224] on div "Boards solicitacao_roadmap Powered by Canny solicitacao_roadmap Details Cancel …" at bounding box center [453, 154] width 453 height 183
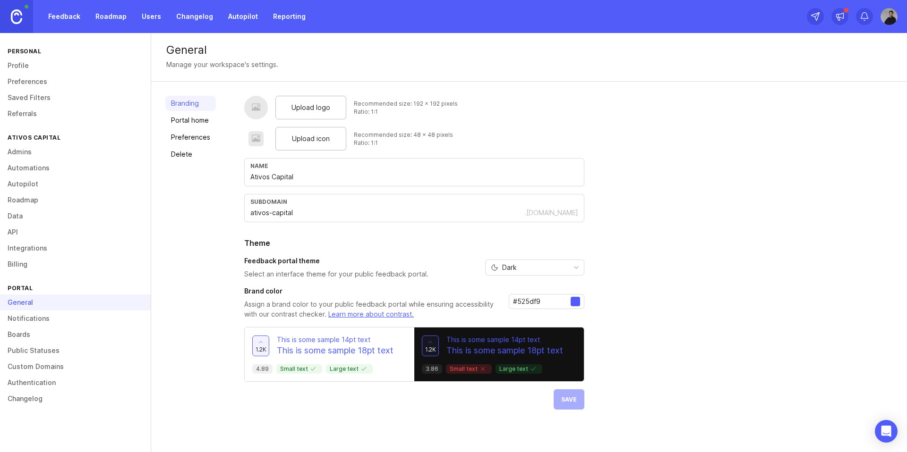
click at [182, 138] on link "Preferences" at bounding box center [190, 137] width 51 height 15
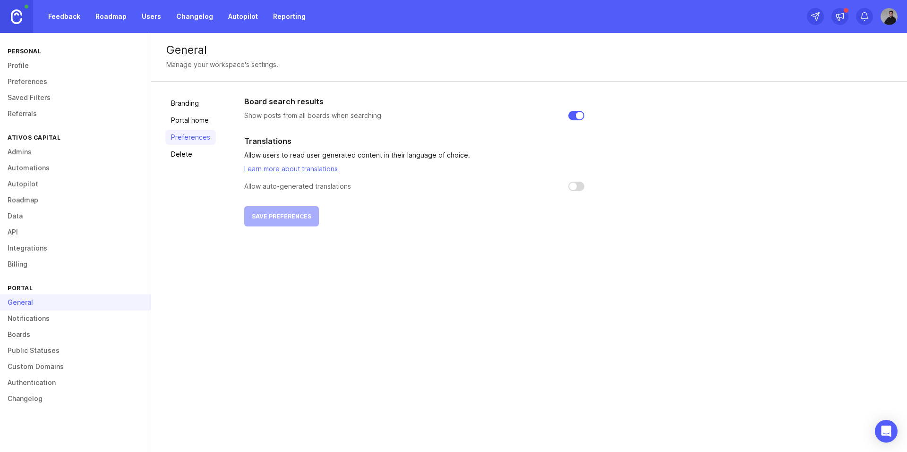
click at [34, 345] on link "Public Statuses" at bounding box center [75, 351] width 151 height 16
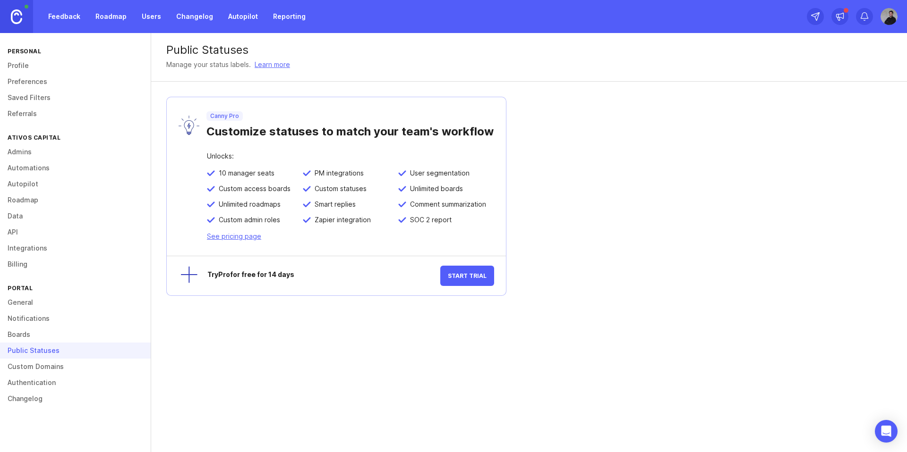
click at [36, 359] on link "Custom Domains" at bounding box center [75, 367] width 151 height 16
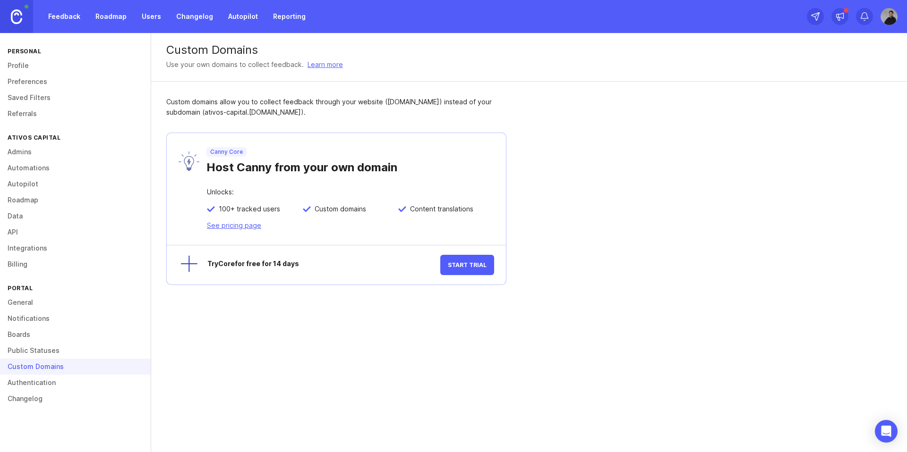
click at [38, 378] on link "Authentication" at bounding box center [75, 383] width 151 height 16
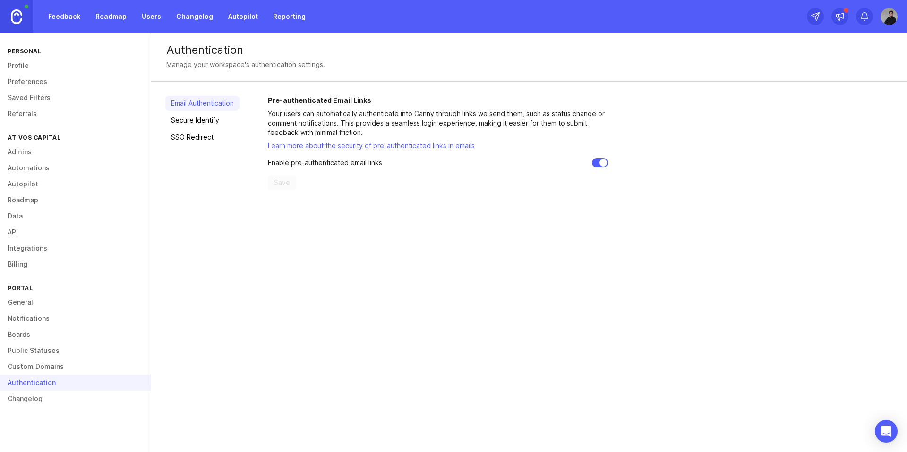
click at [37, 395] on link "Changelog" at bounding box center [75, 399] width 151 height 16
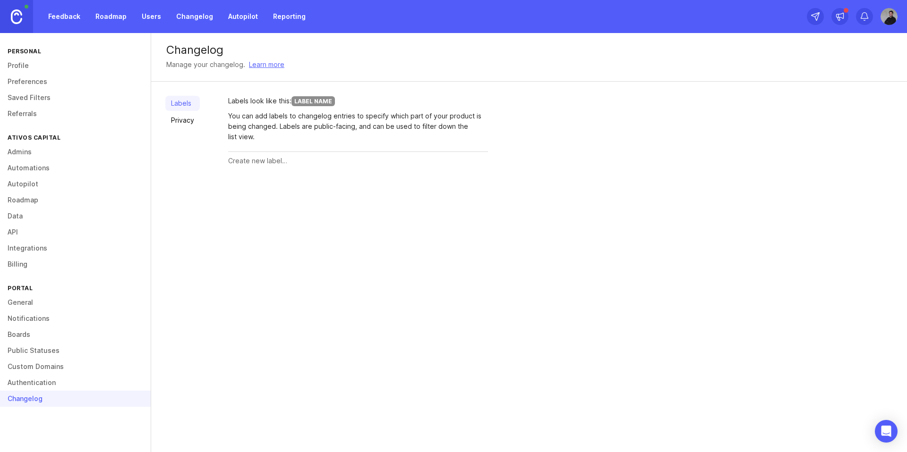
click at [26, 296] on link "General" at bounding box center [75, 303] width 151 height 16
